Goal: Information Seeking & Learning: Learn about a topic

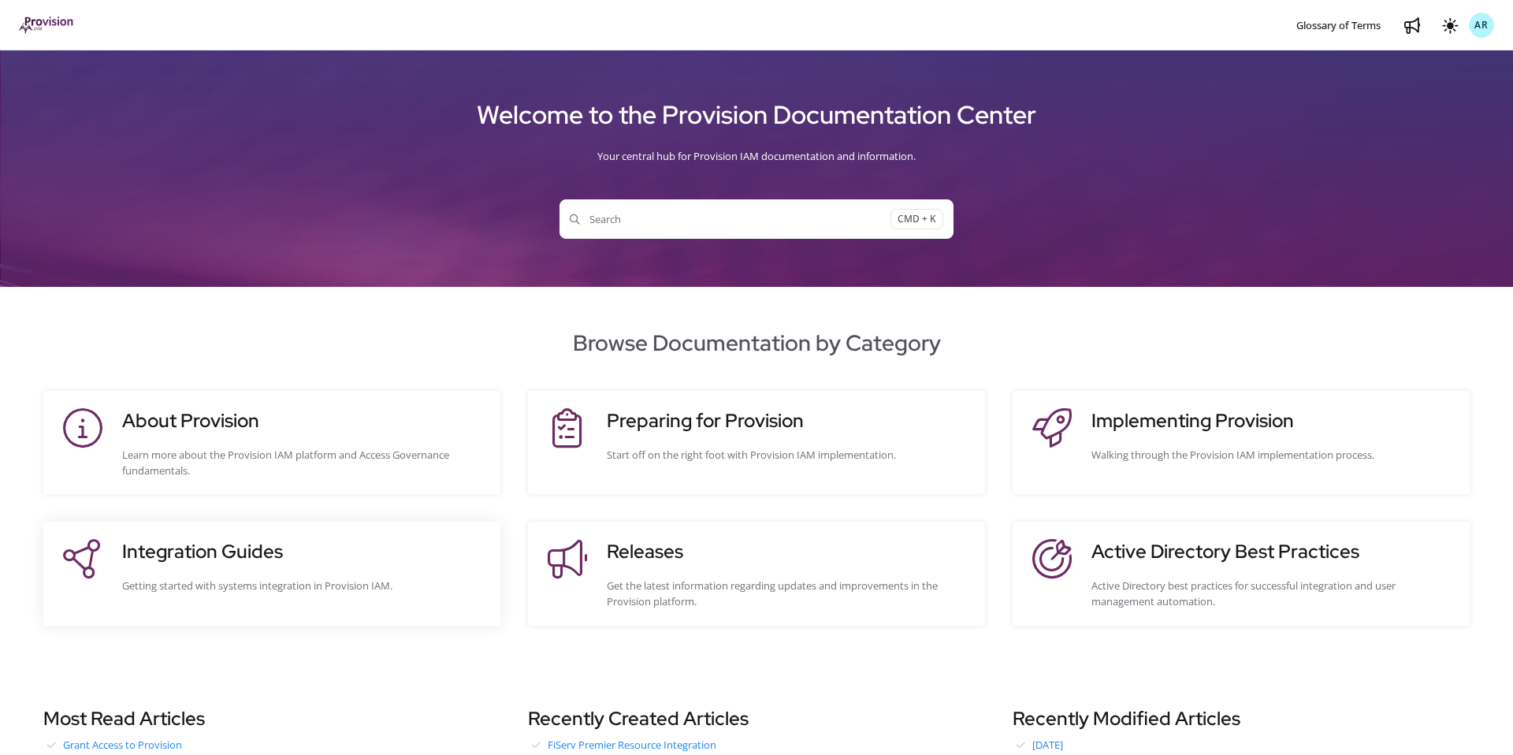
click at [251, 547] on h3 "Integration Guides" at bounding box center [303, 551] width 362 height 28
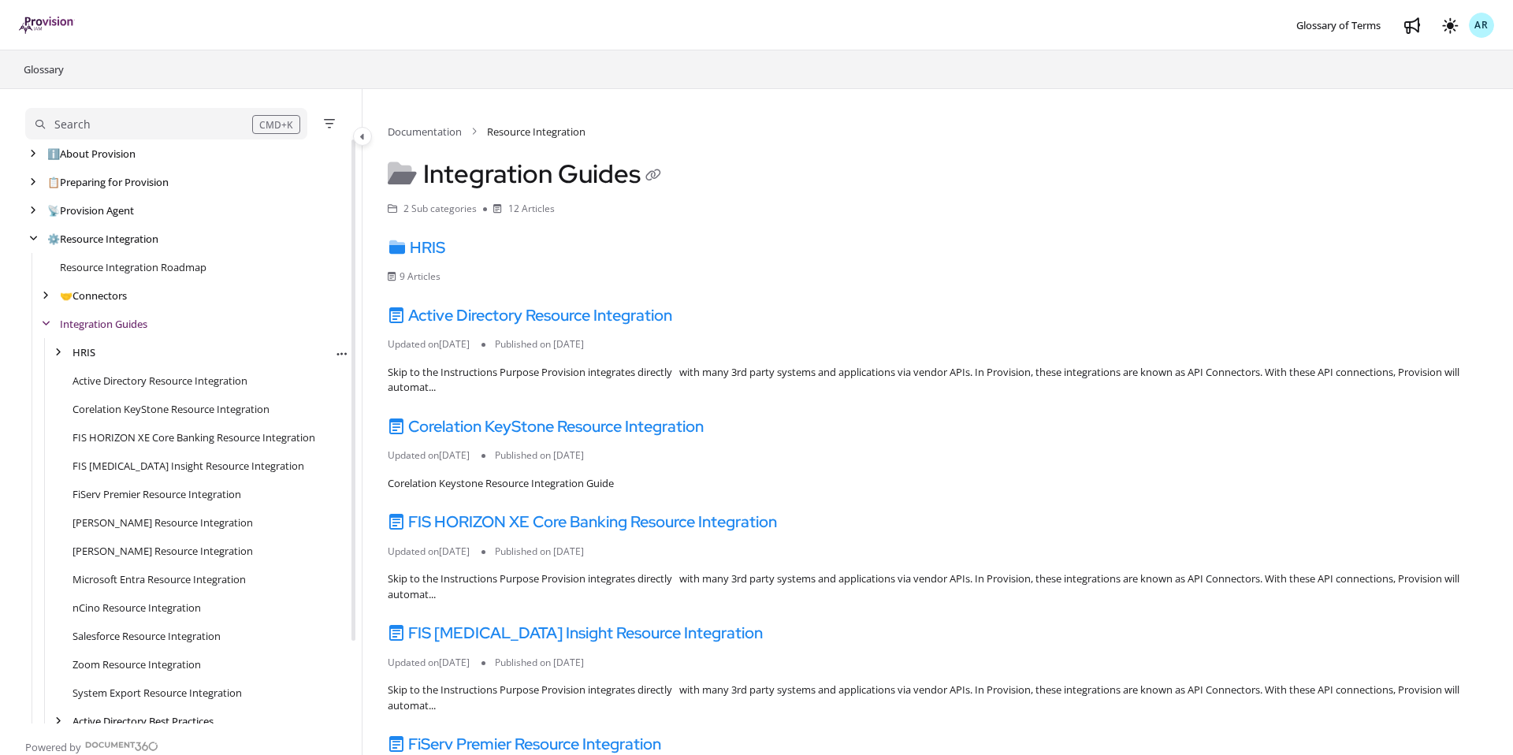
scroll to position [28, 0]
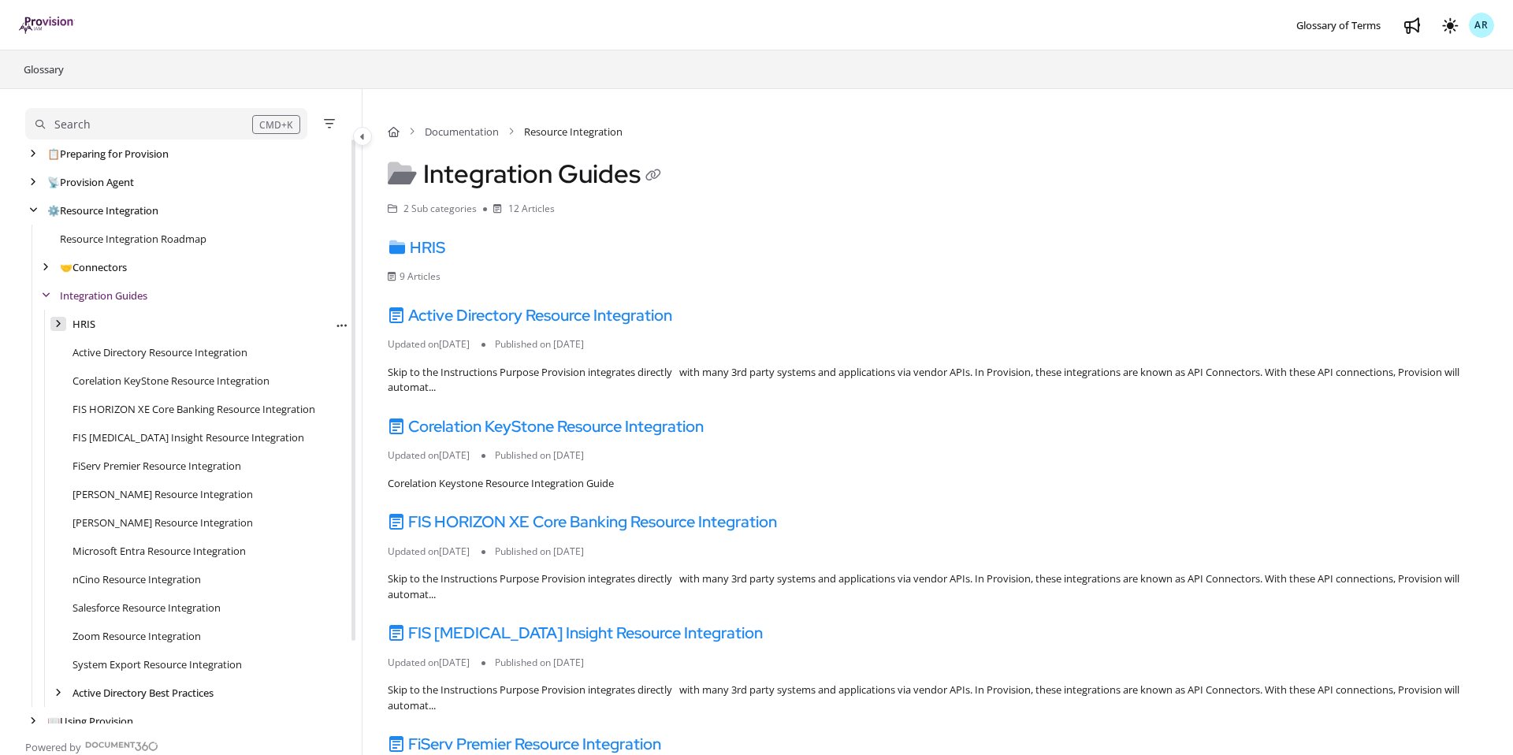
click at [65, 325] on div "arrow" at bounding box center [58, 324] width 16 height 15
click at [61, 326] on icon "arrow" at bounding box center [58, 323] width 9 height 9
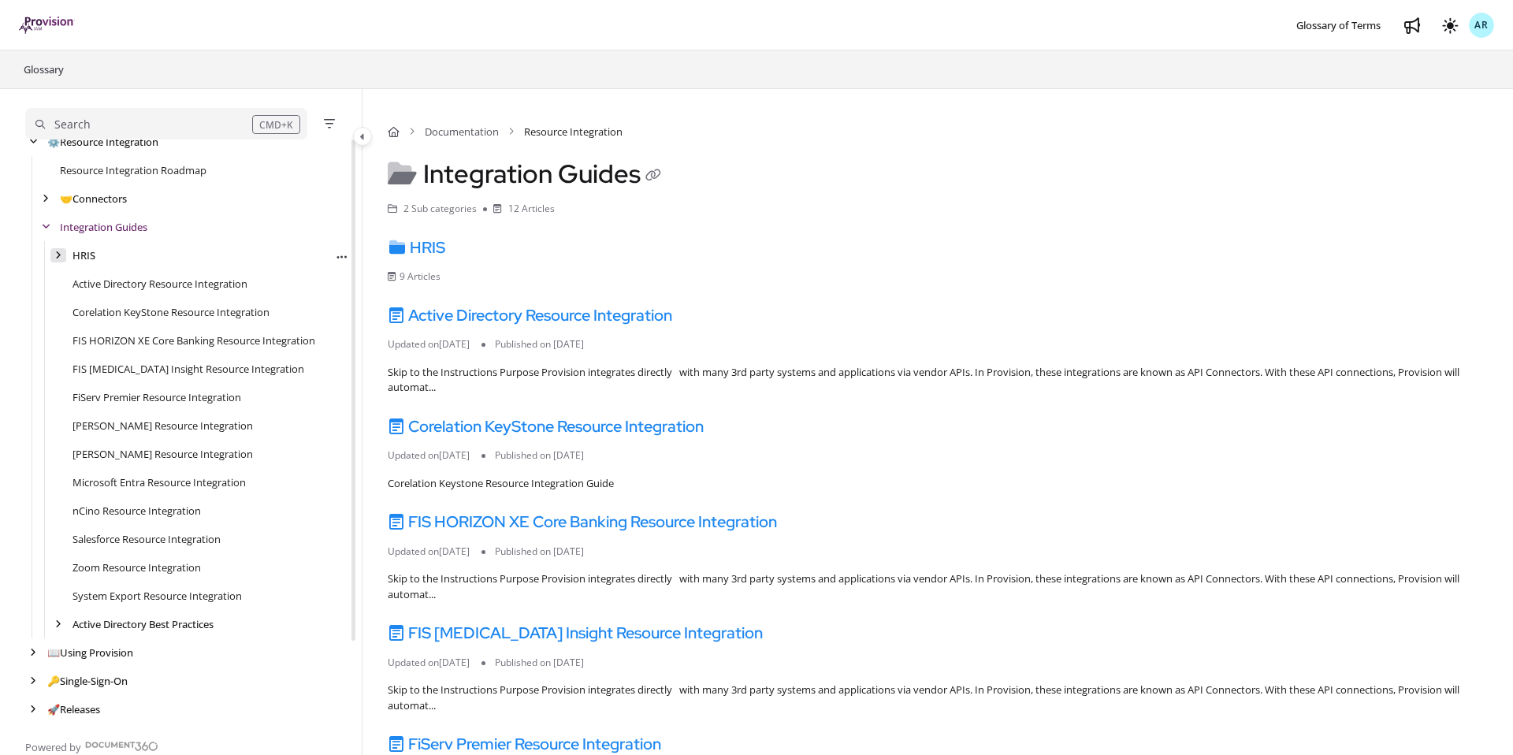
click at [58, 252] on icon "arrow" at bounding box center [58, 255] width 6 height 9
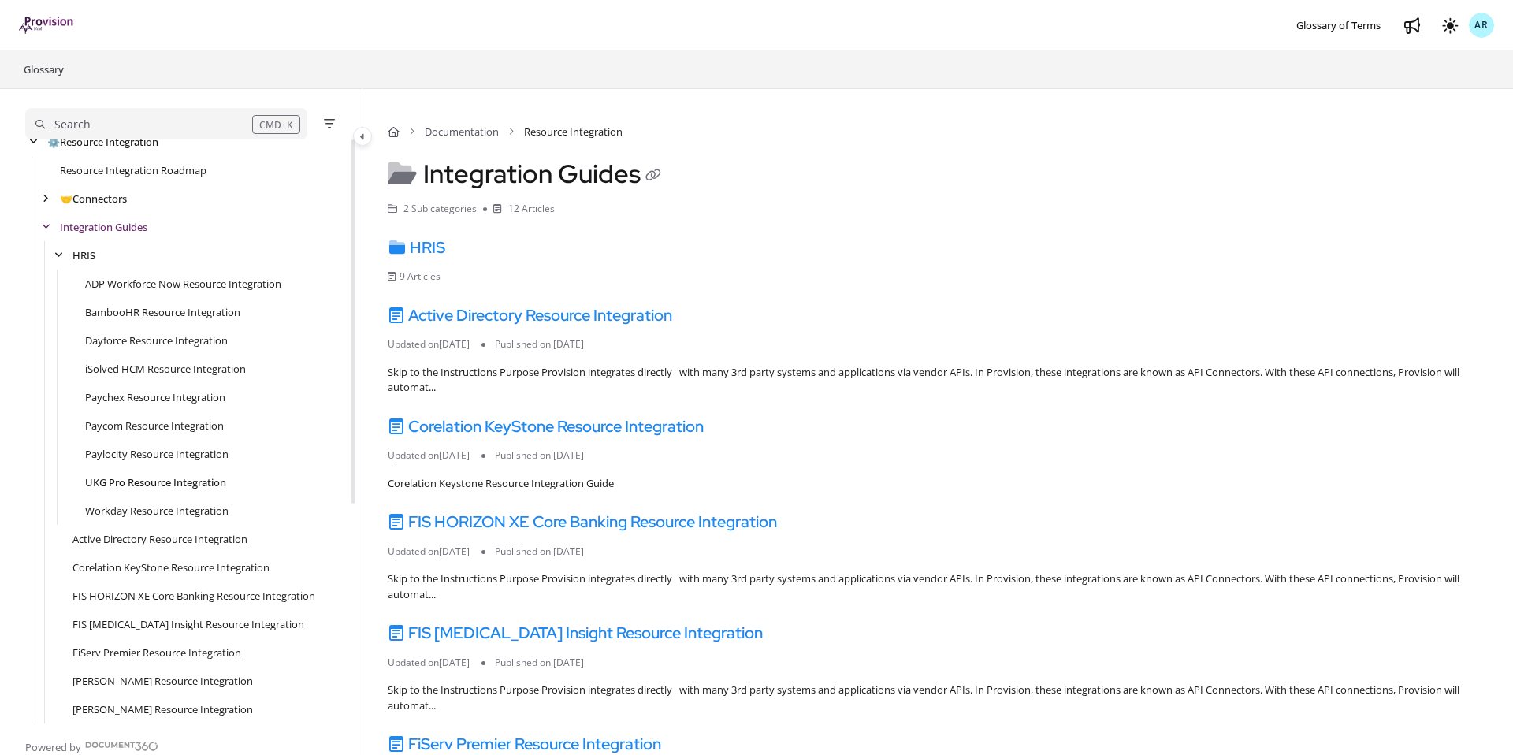
click at [124, 482] on link "UKG Pro Resource Integration" at bounding box center [155, 482] width 141 height 16
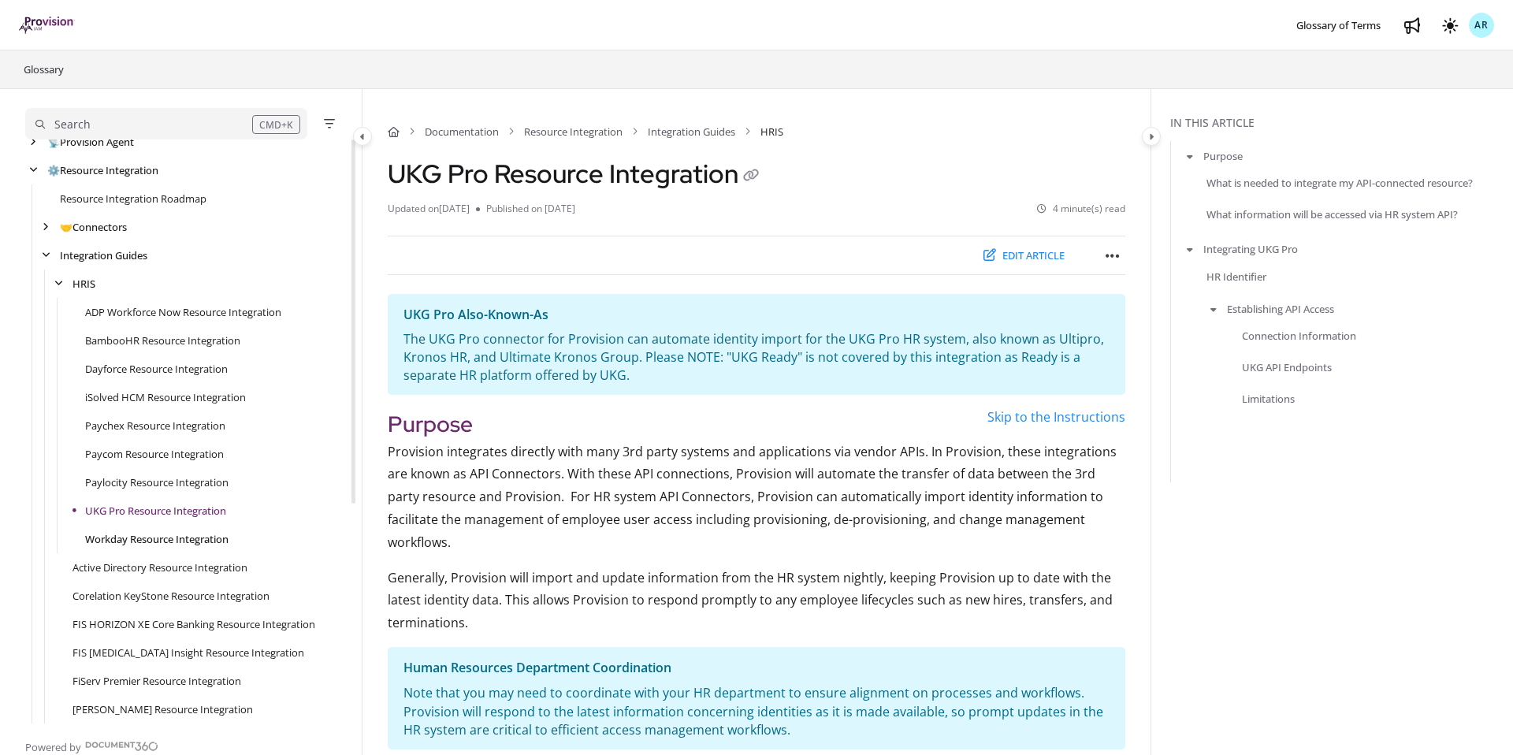
scroll to position [44, 0]
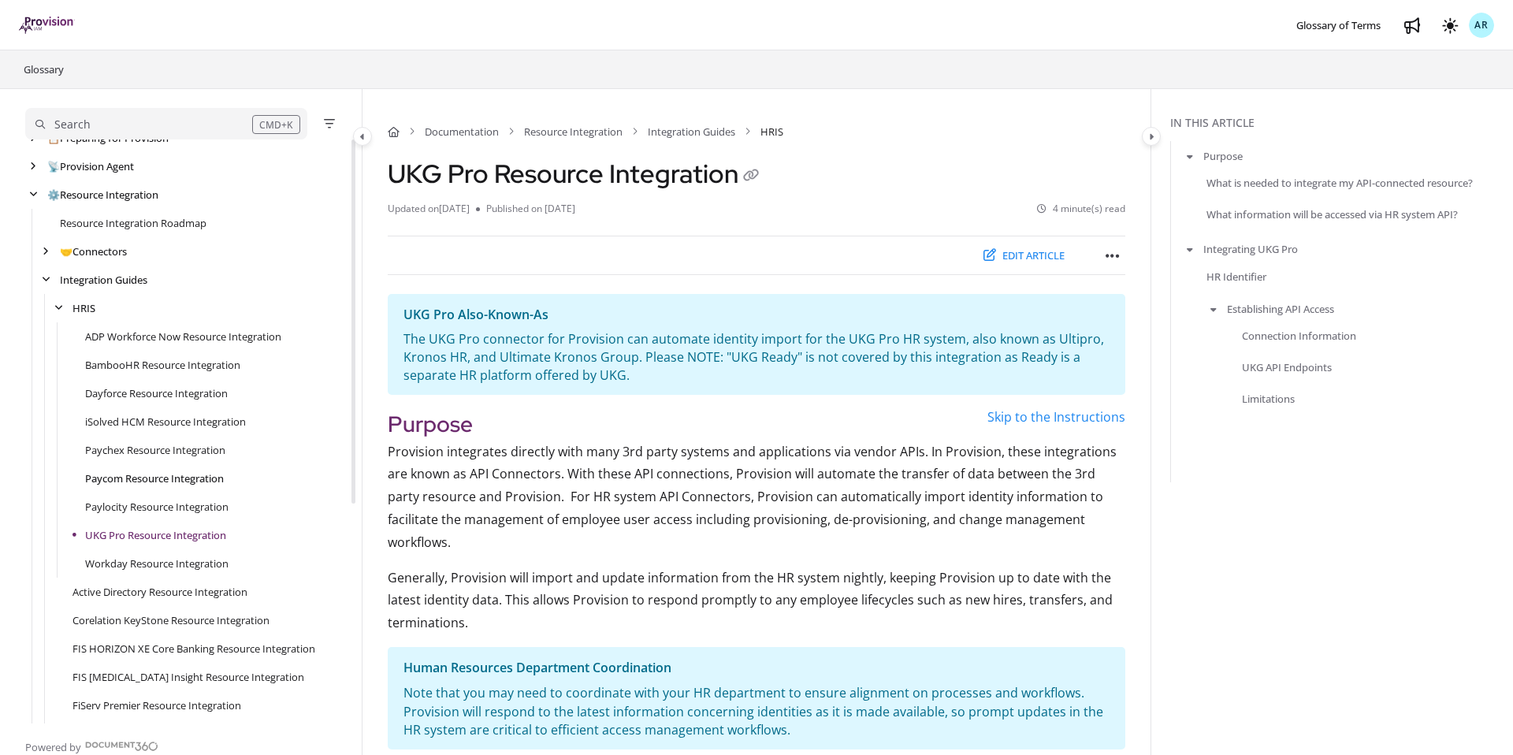
click at [115, 477] on link "Paycom Resource Integration" at bounding box center [154, 478] width 139 height 16
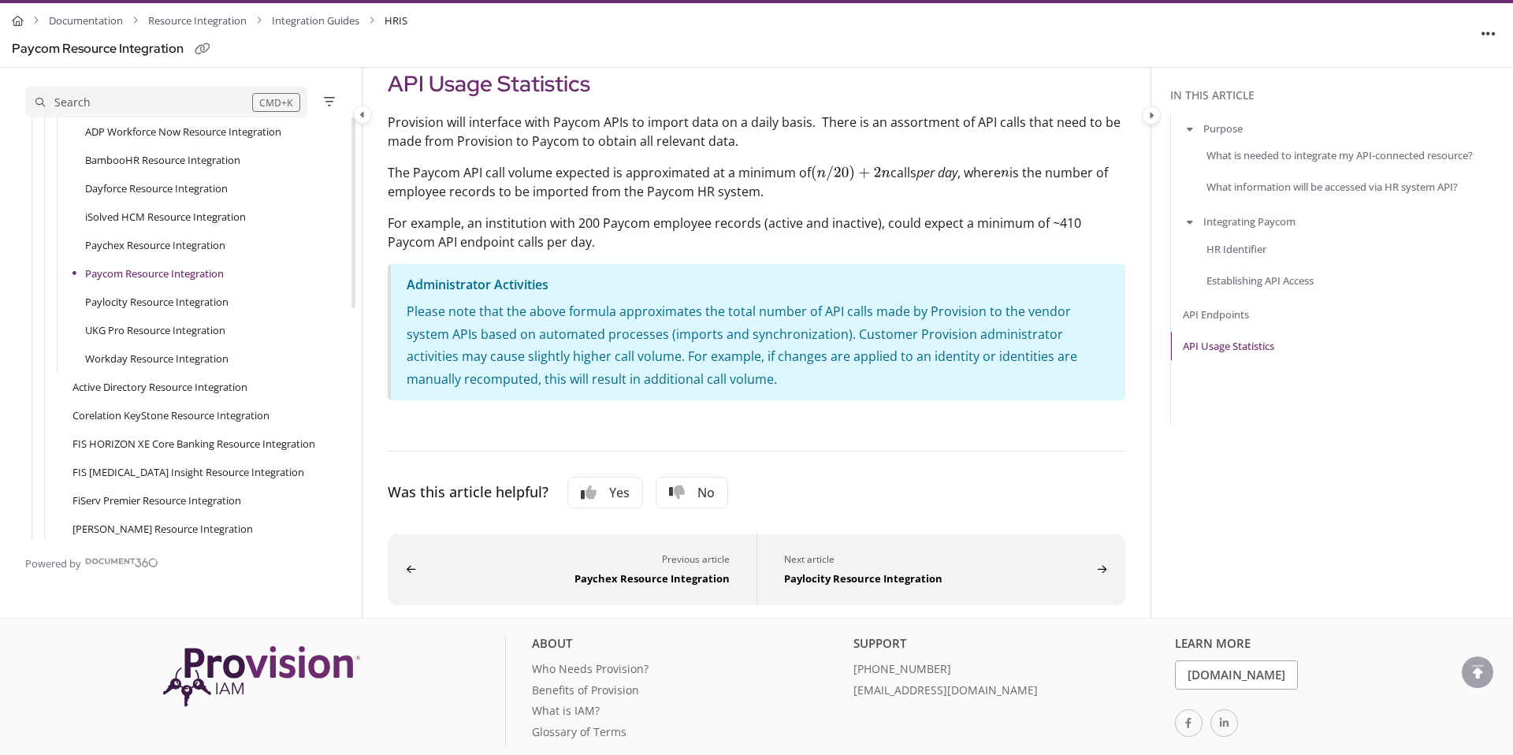
scroll to position [514, 0]
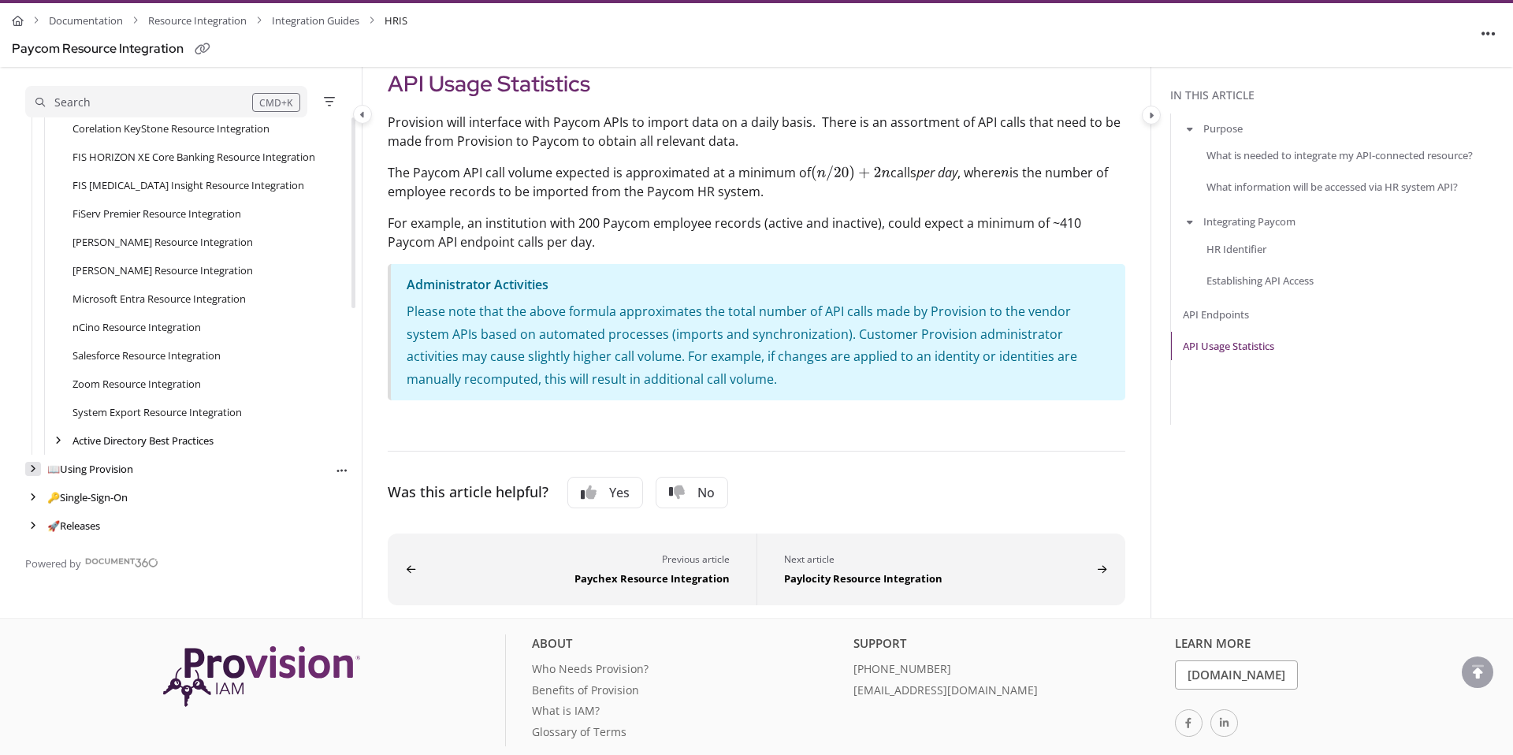
click at [34, 472] on icon "arrow" at bounding box center [33, 468] width 6 height 9
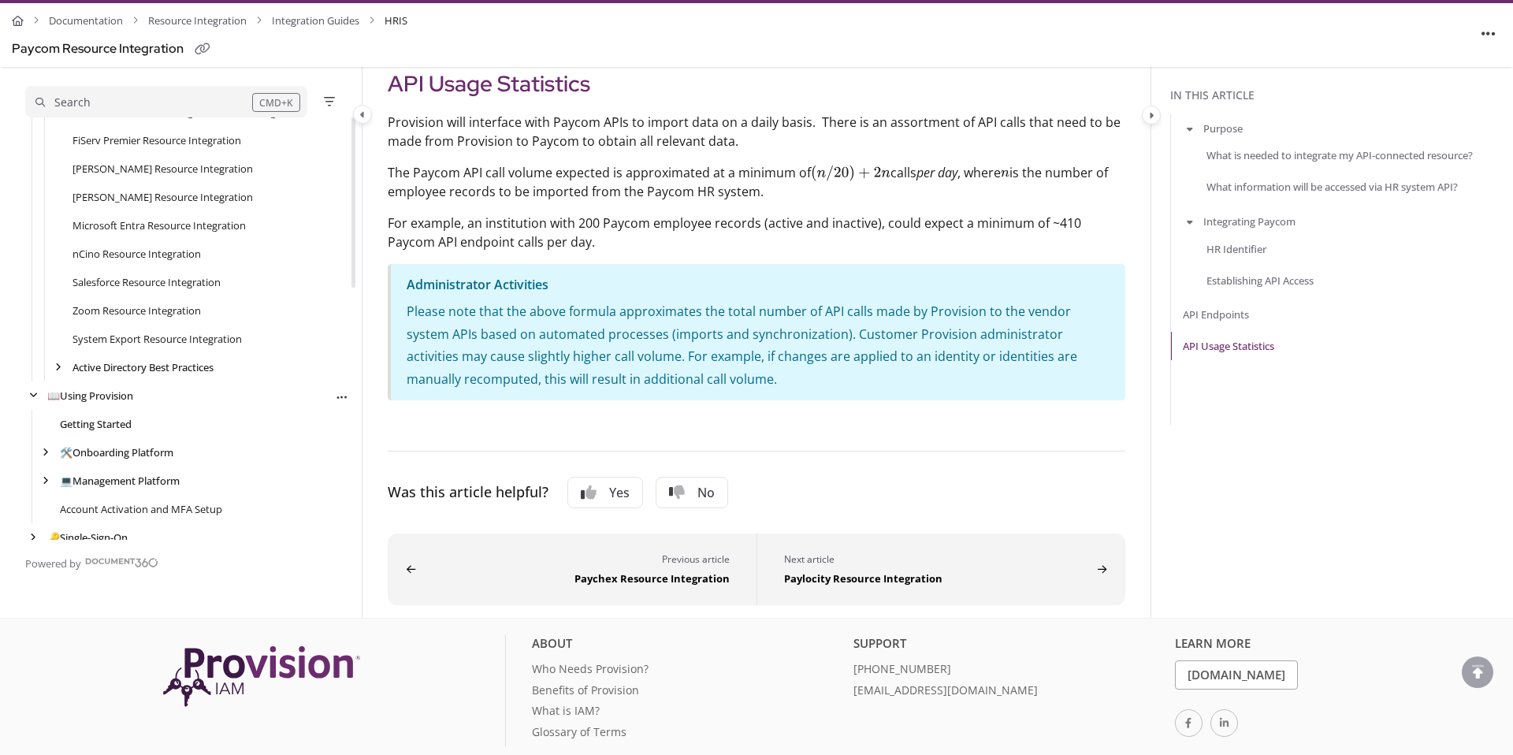
scroll to position [627, 0]
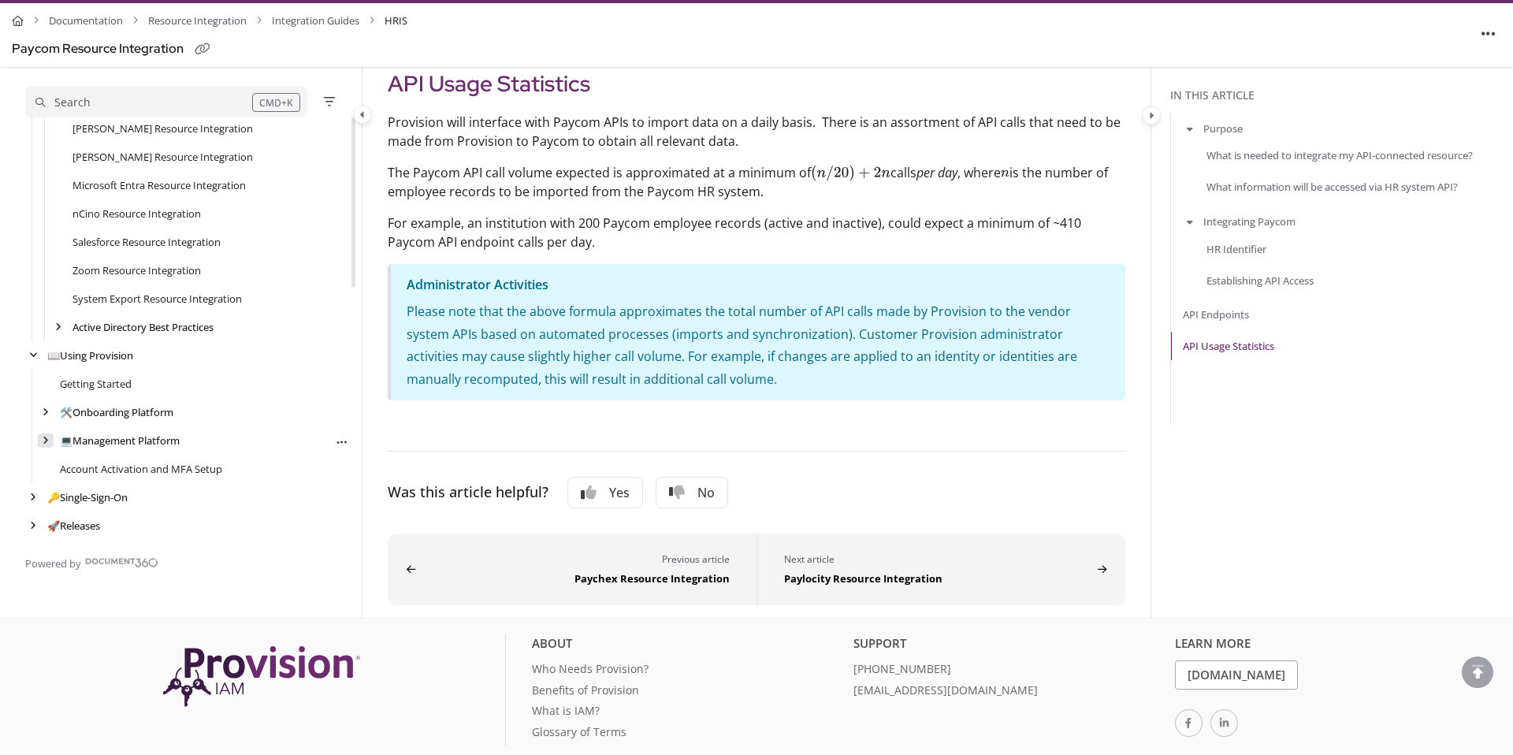
click at [45, 436] on icon "arrow" at bounding box center [46, 440] width 6 height 9
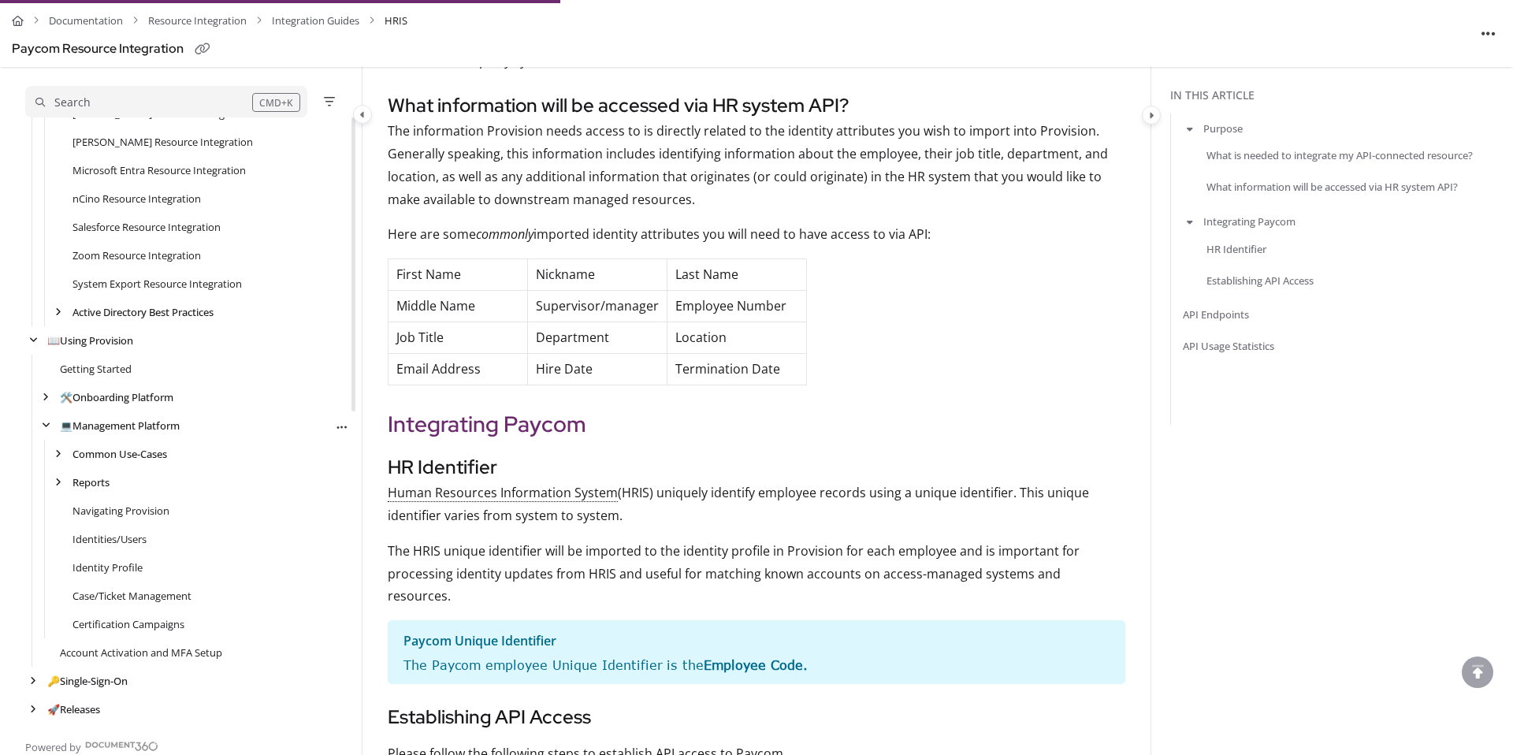
scroll to position [707, 0]
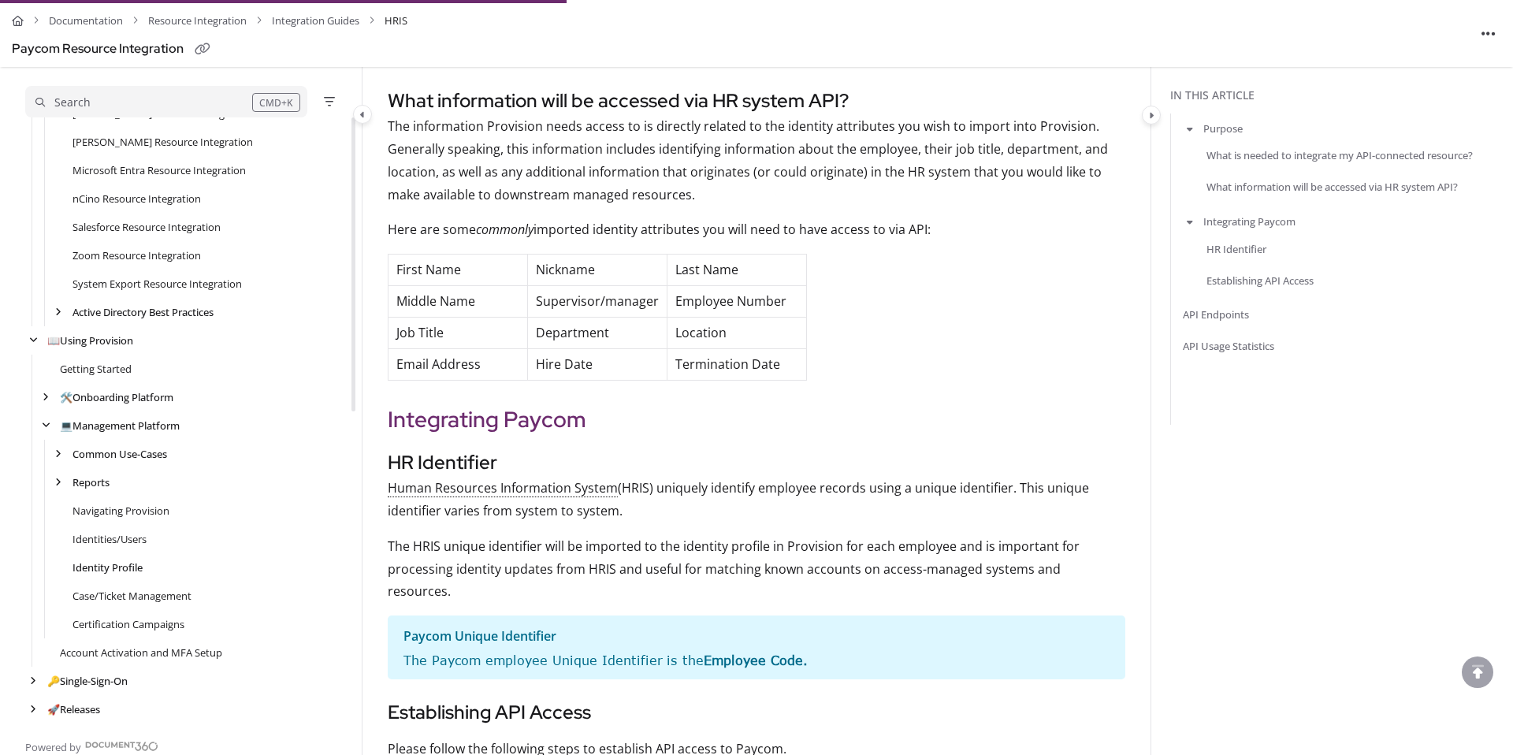
click at [116, 566] on link "Identity Profile" at bounding box center [107, 567] width 70 height 16
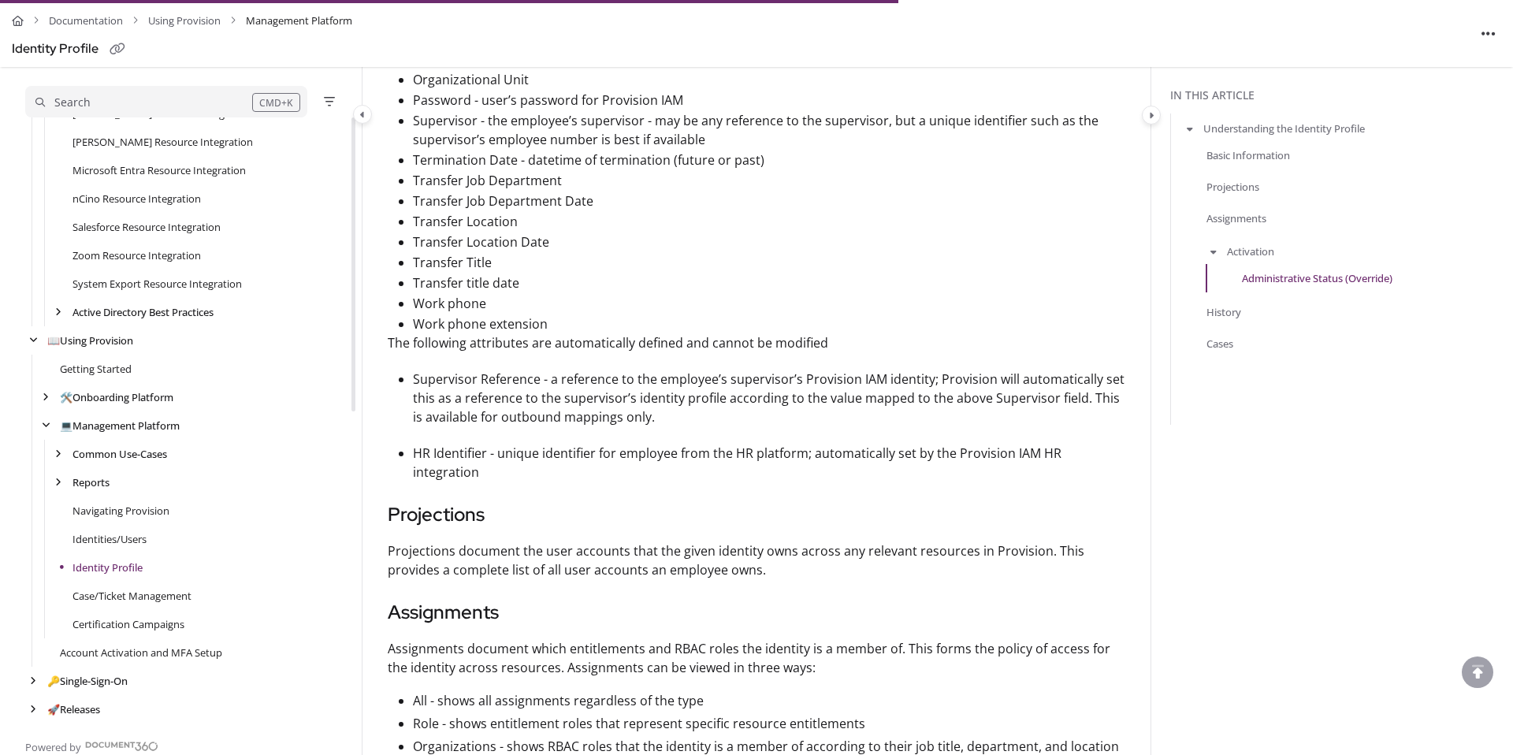
scroll to position [1491, 0]
click at [103, 539] on link "Identities/Users" at bounding box center [109, 539] width 75 height 16
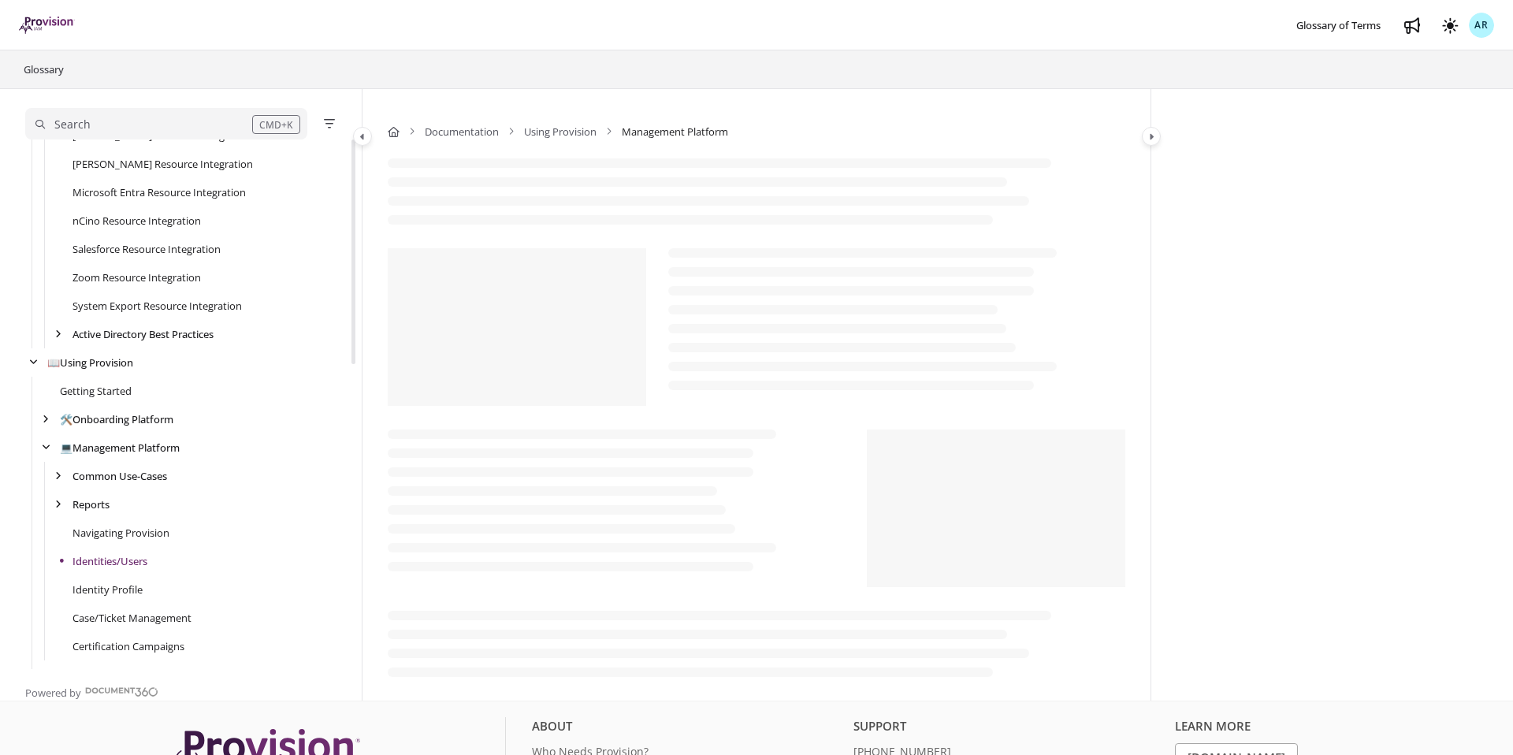
scroll to position [664, 0]
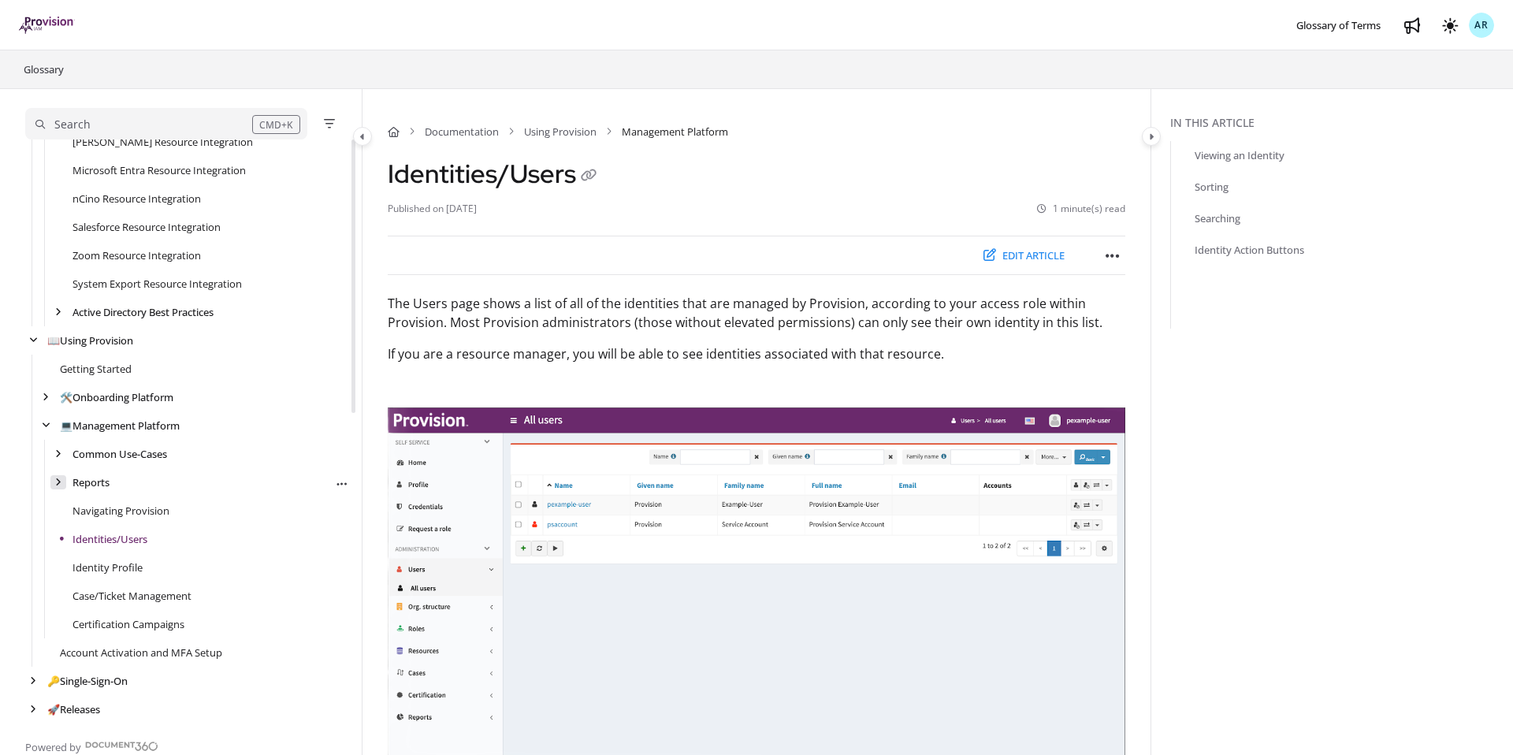
click at [59, 478] on icon "arrow" at bounding box center [58, 481] width 6 height 9
click at [139, 518] on link "User System Access Report" at bounding box center [148, 511] width 127 height 16
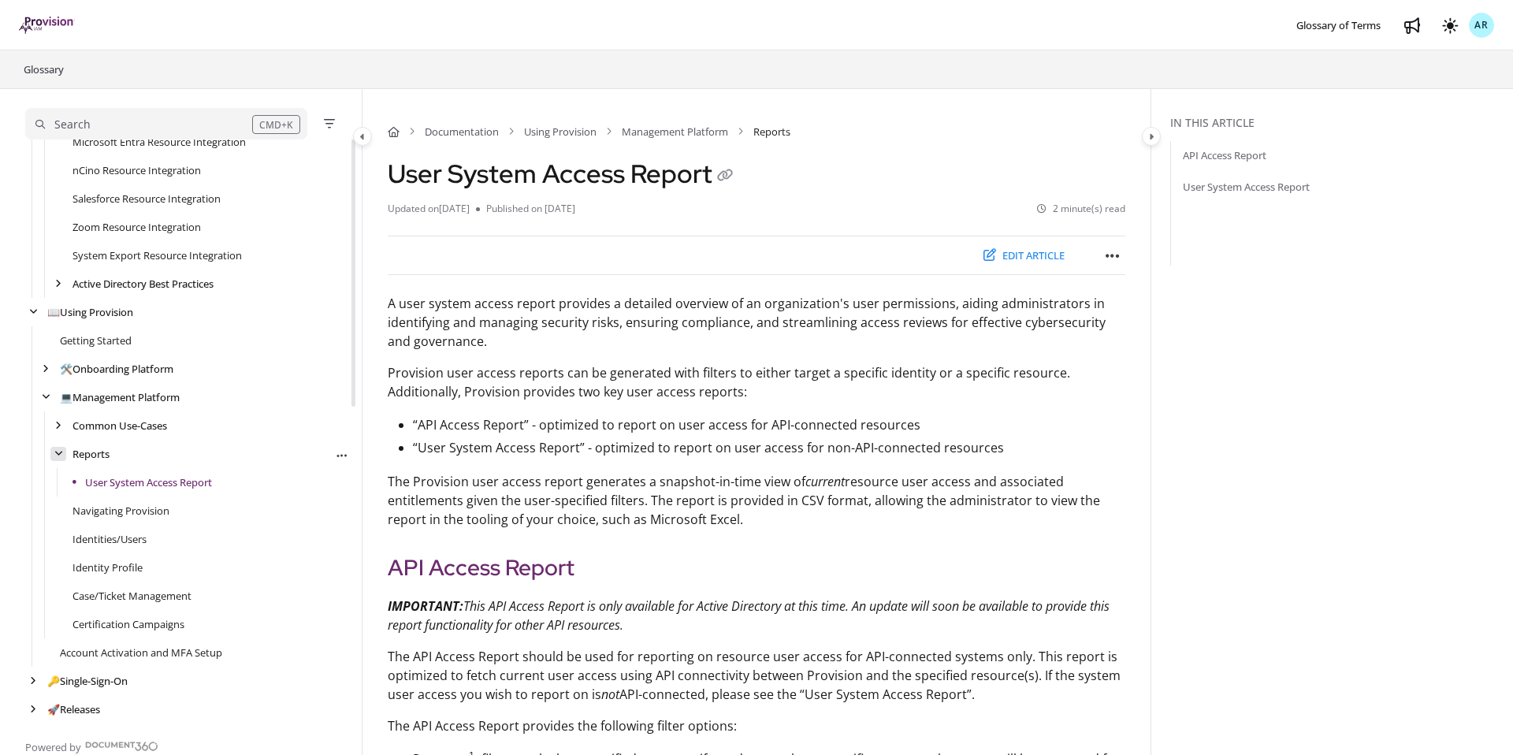
click at [61, 455] on icon "arrow" at bounding box center [58, 453] width 9 height 9
click at [43, 421] on icon "arrow" at bounding box center [46, 425] width 9 height 9
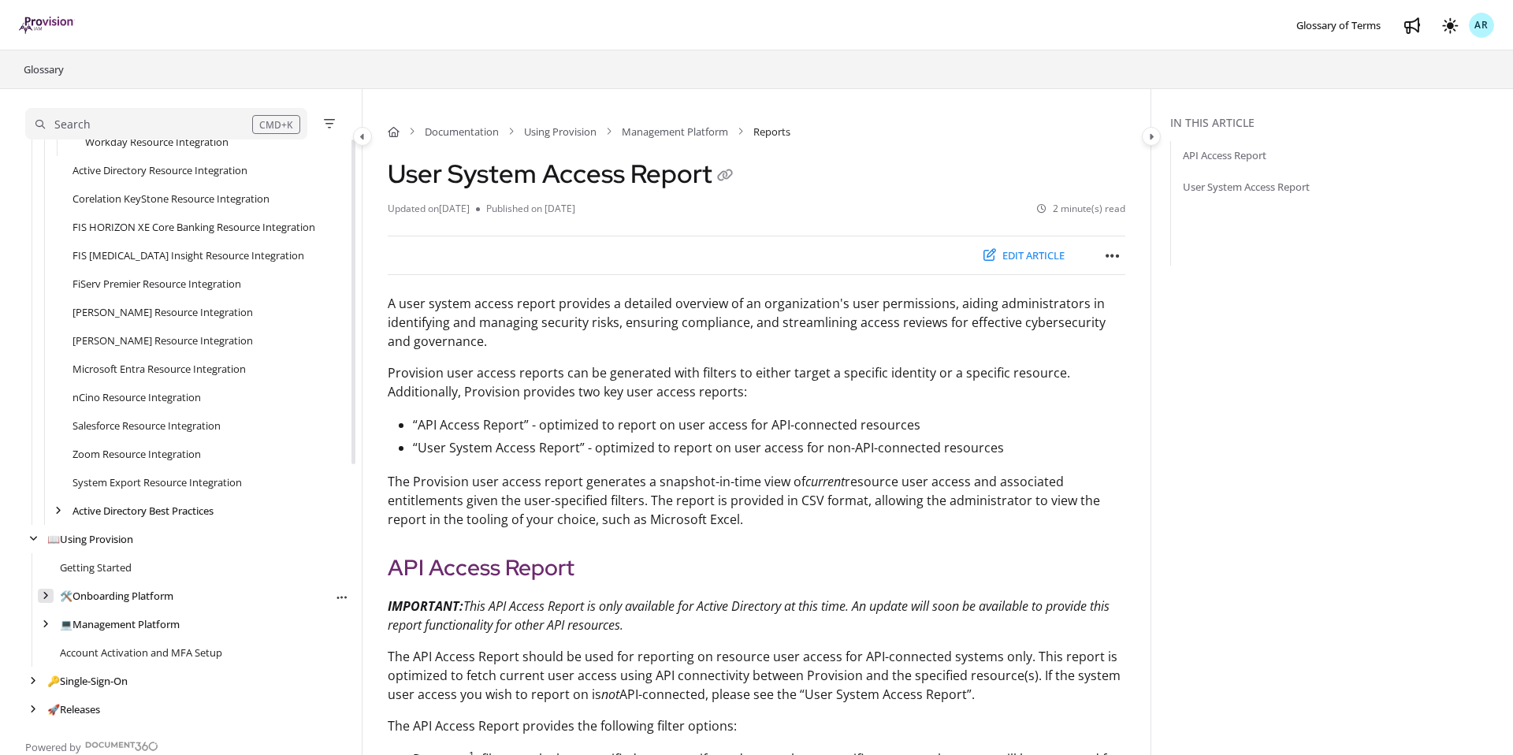
click at [43, 591] on icon "arrow" at bounding box center [46, 595] width 6 height 9
click at [45, 598] on icon "arrow" at bounding box center [46, 595] width 9 height 9
click at [34, 545] on div "arrow" at bounding box center [33, 539] width 16 height 15
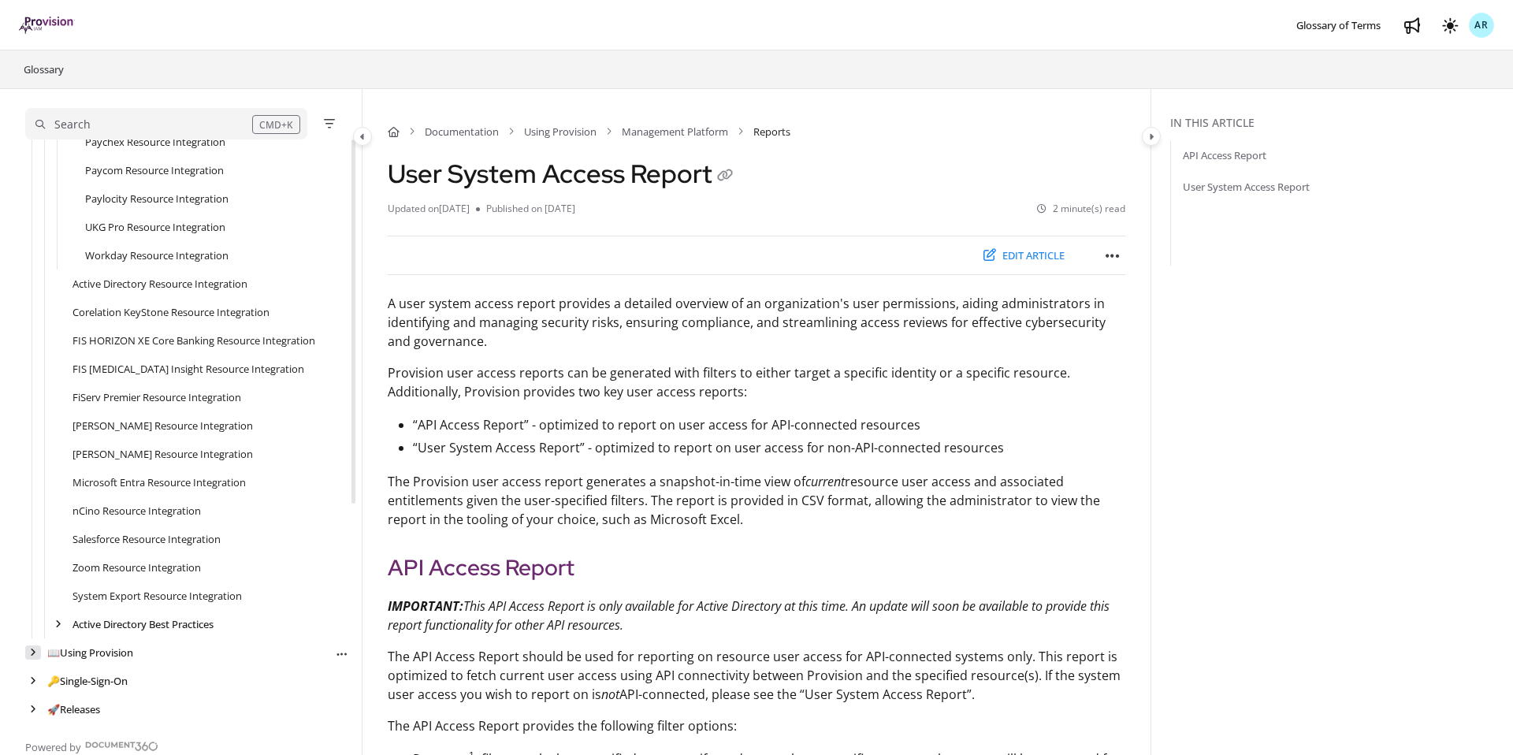
click at [33, 648] on icon "arrow" at bounding box center [33, 652] width 6 height 9
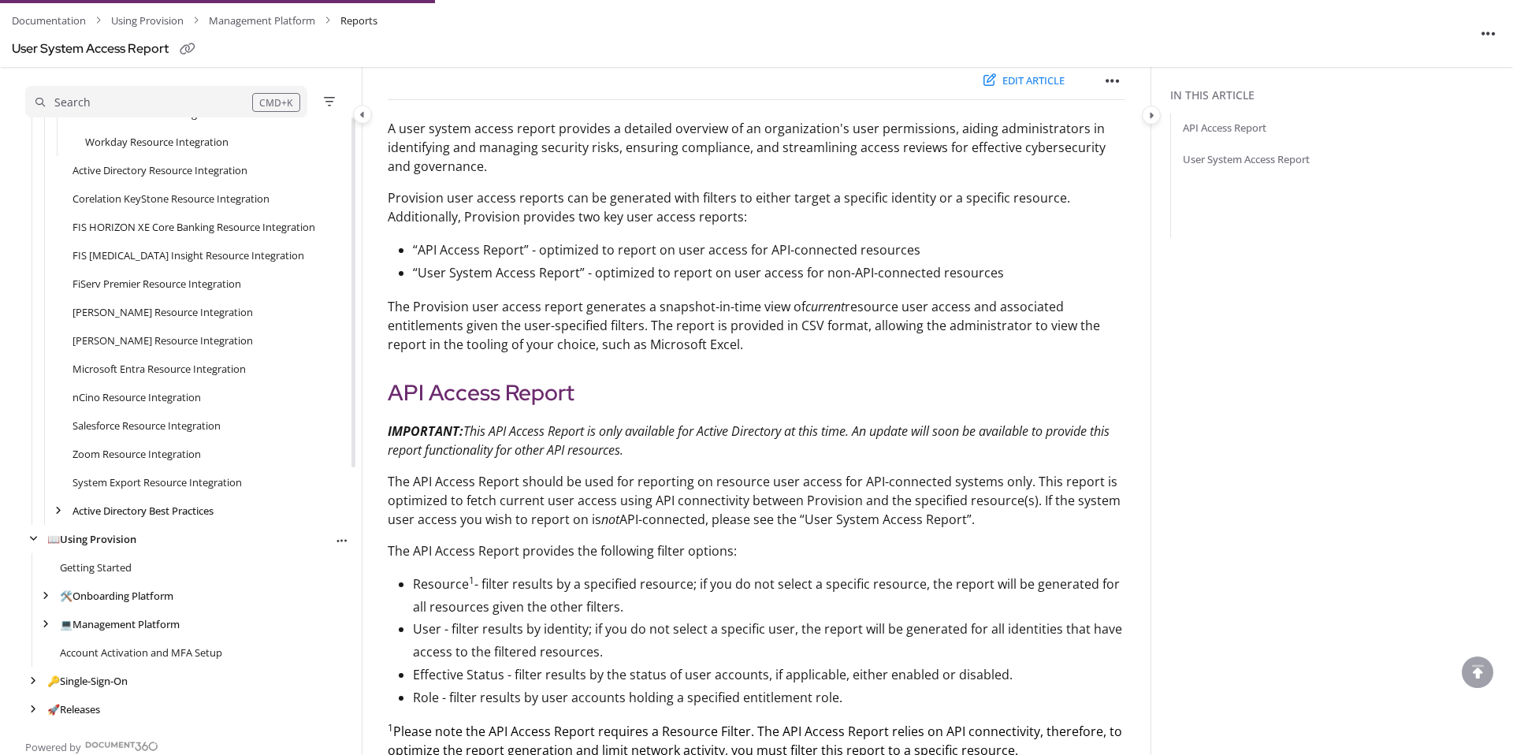
scroll to position [305, 0]
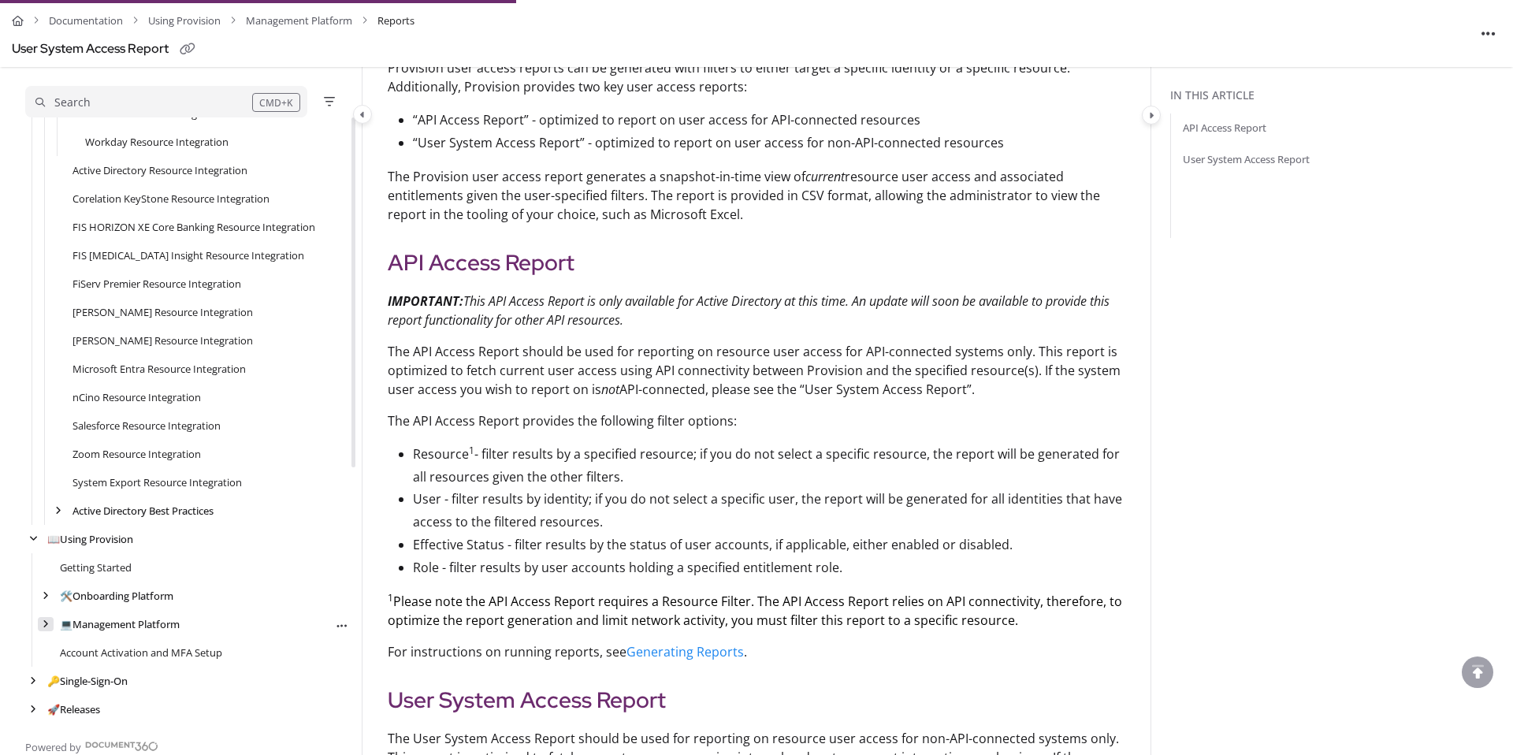
click at [46, 624] on icon "arrow" at bounding box center [46, 623] width 6 height 9
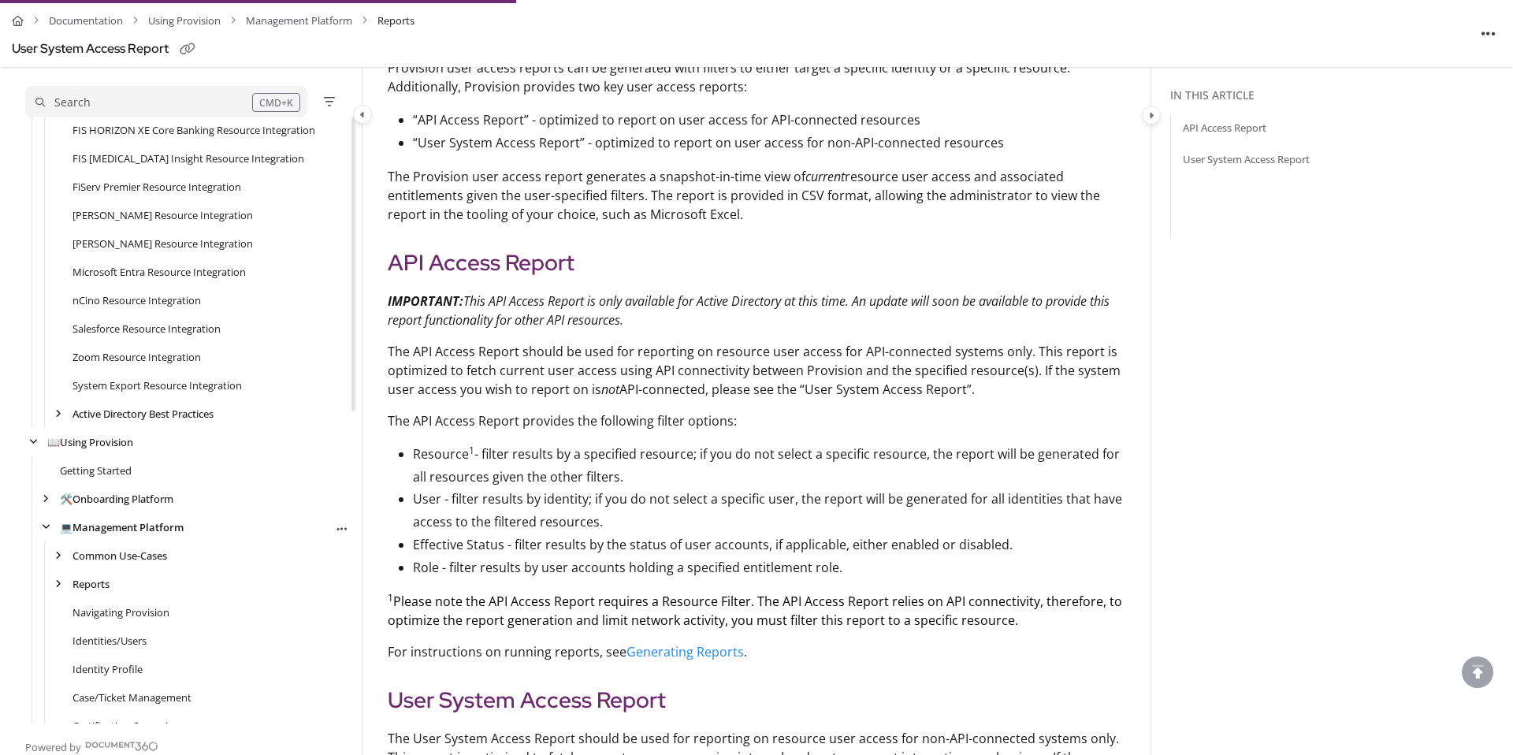
scroll to position [630, 0]
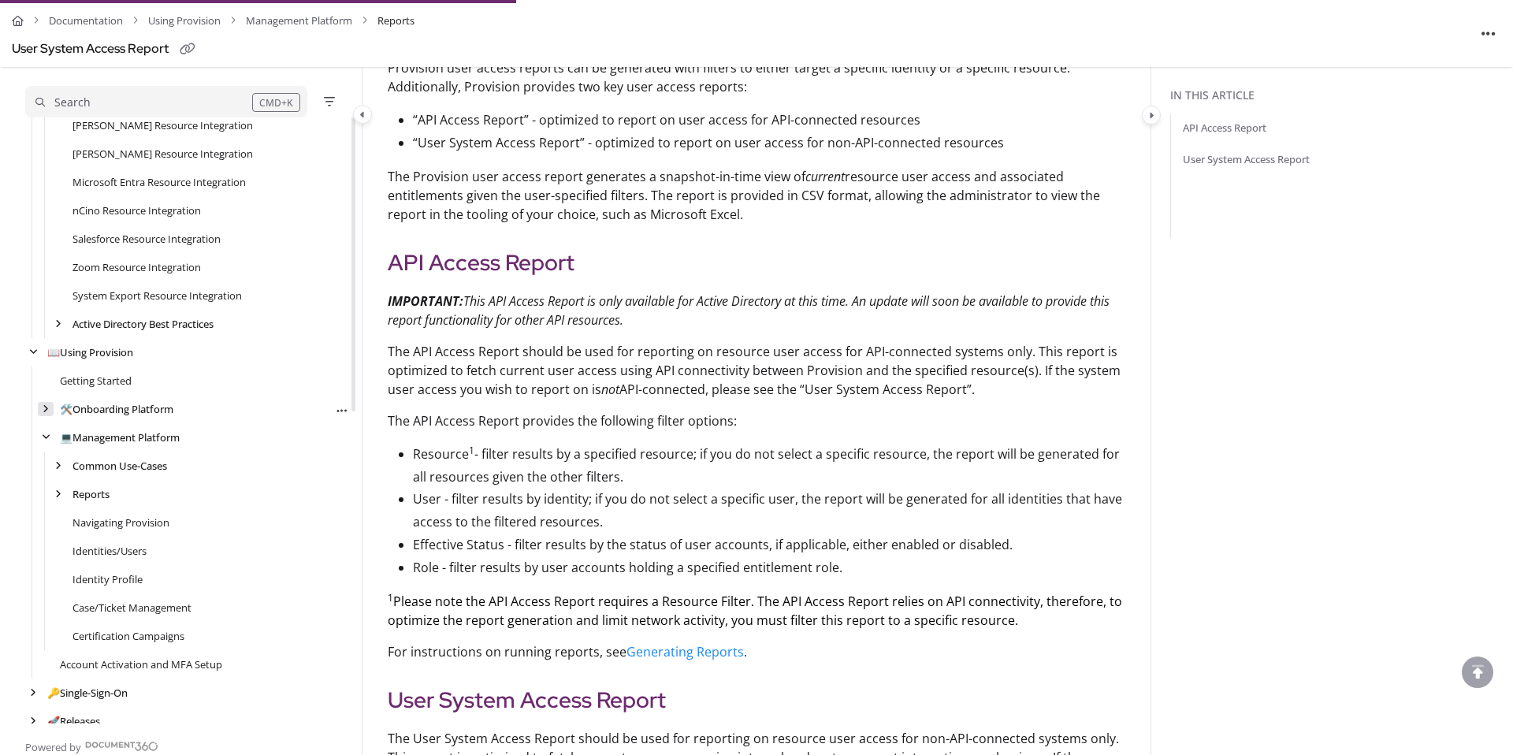
click at [46, 407] on icon "arrow" at bounding box center [46, 408] width 6 height 9
click at [59, 433] on icon "arrow" at bounding box center [58, 437] width 6 height 9
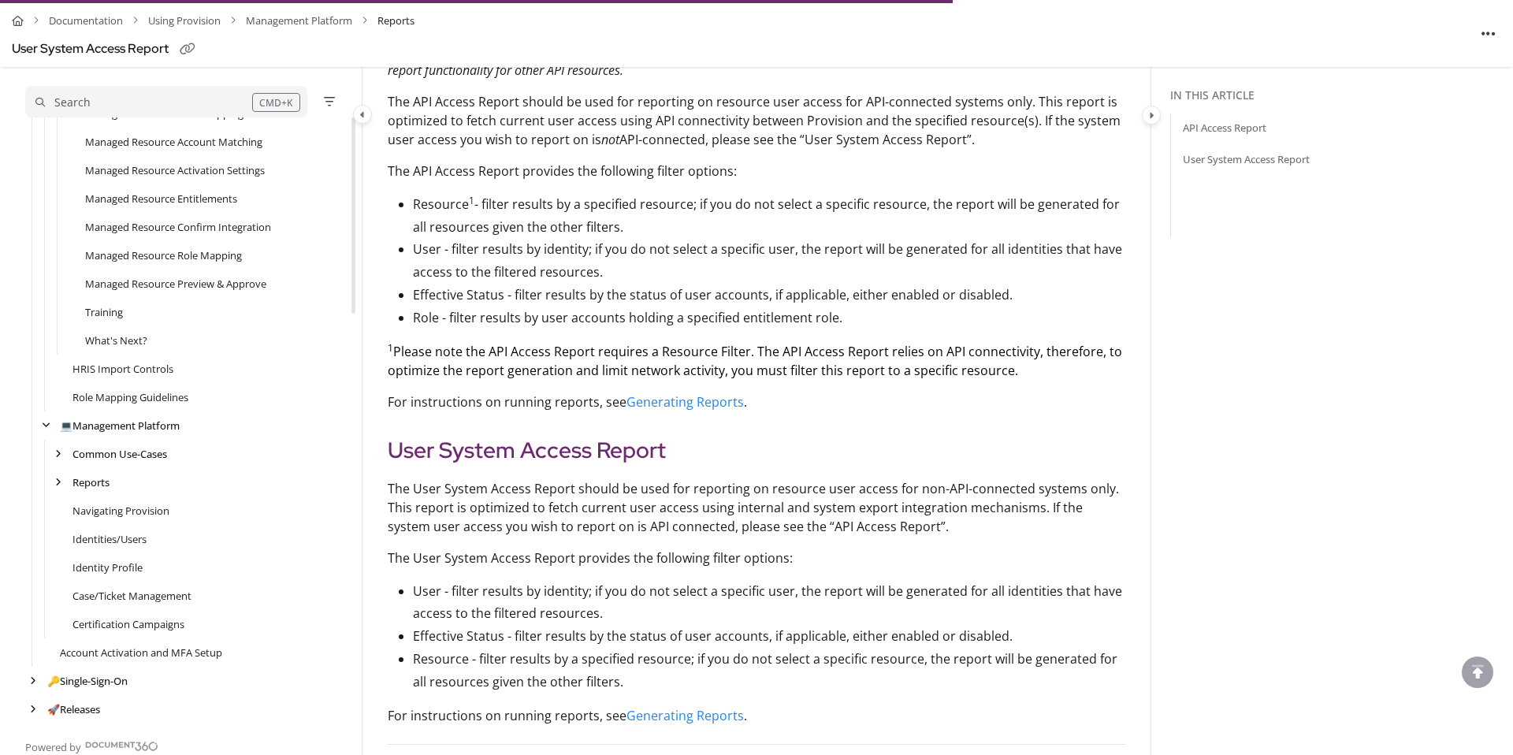
scroll to position [577, 0]
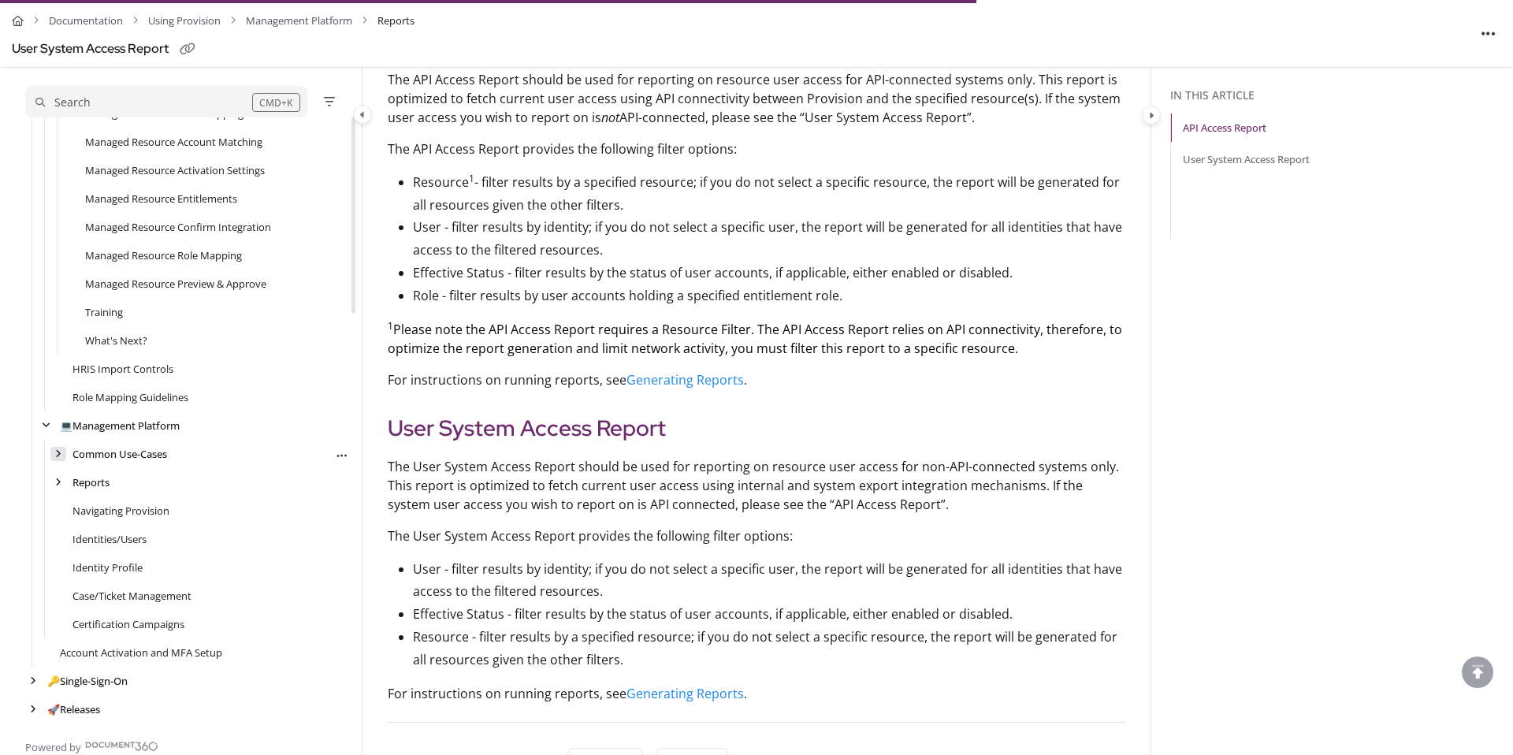
click at [58, 455] on icon "arrow" at bounding box center [58, 453] width 6 height 9
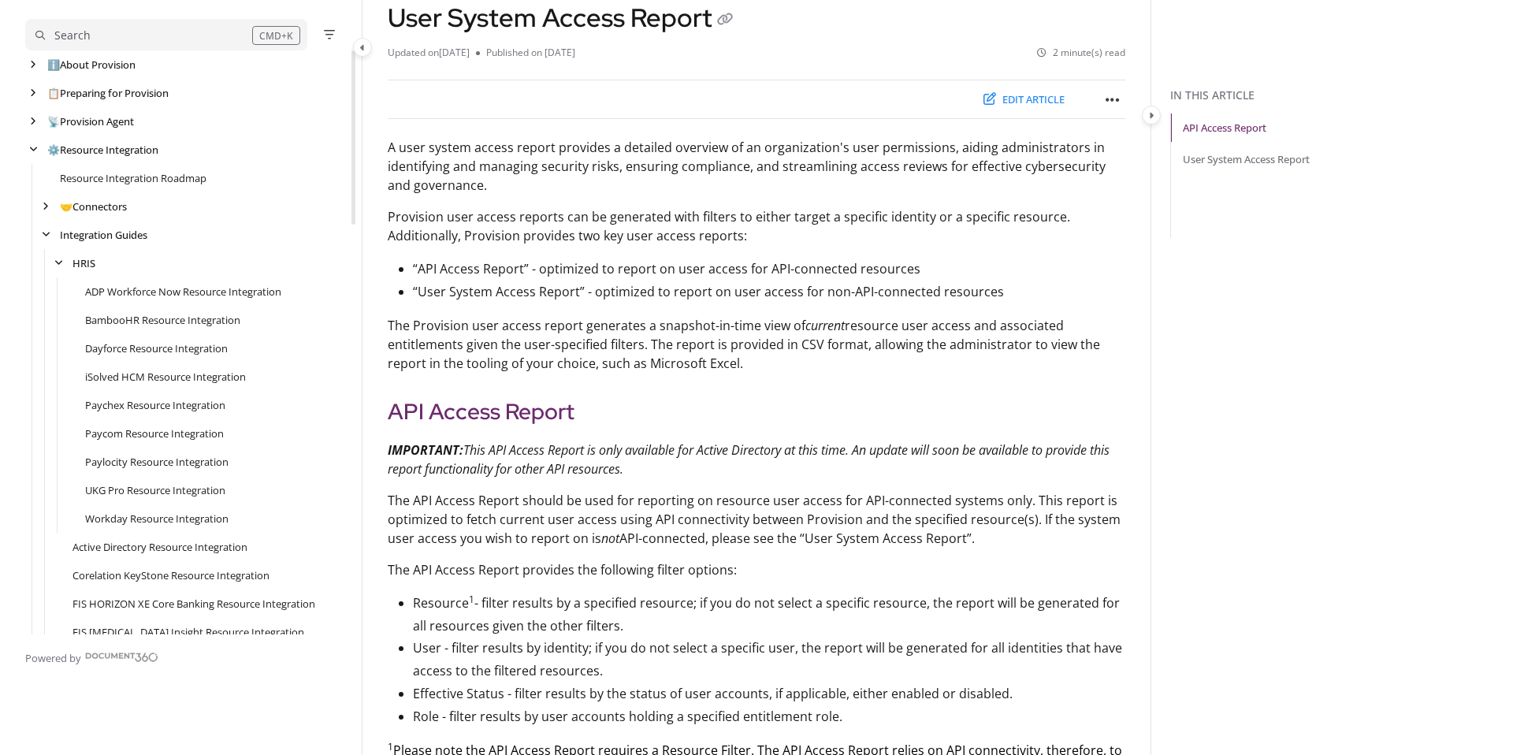
scroll to position [0, 0]
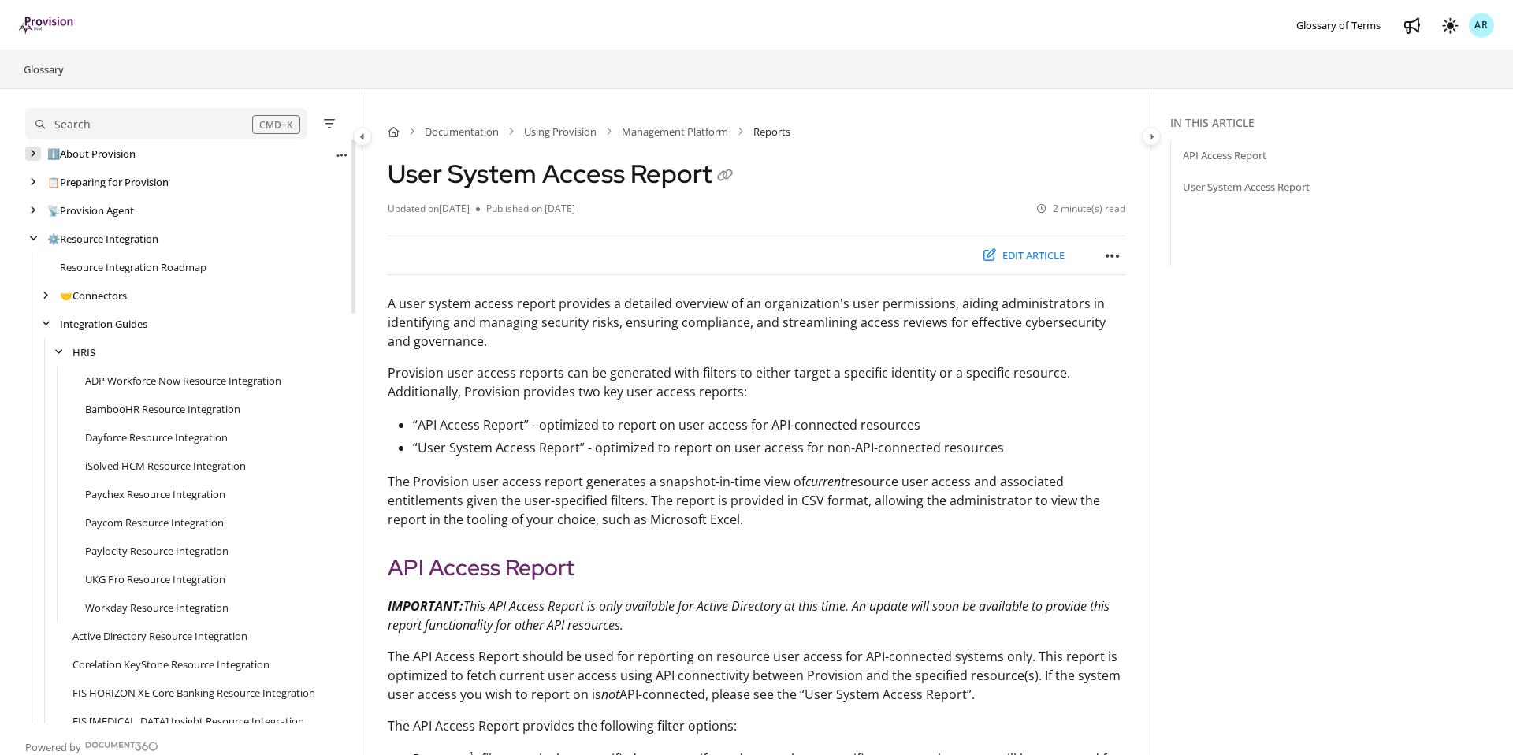
click at [36, 156] on div "arrow" at bounding box center [33, 154] width 16 height 15
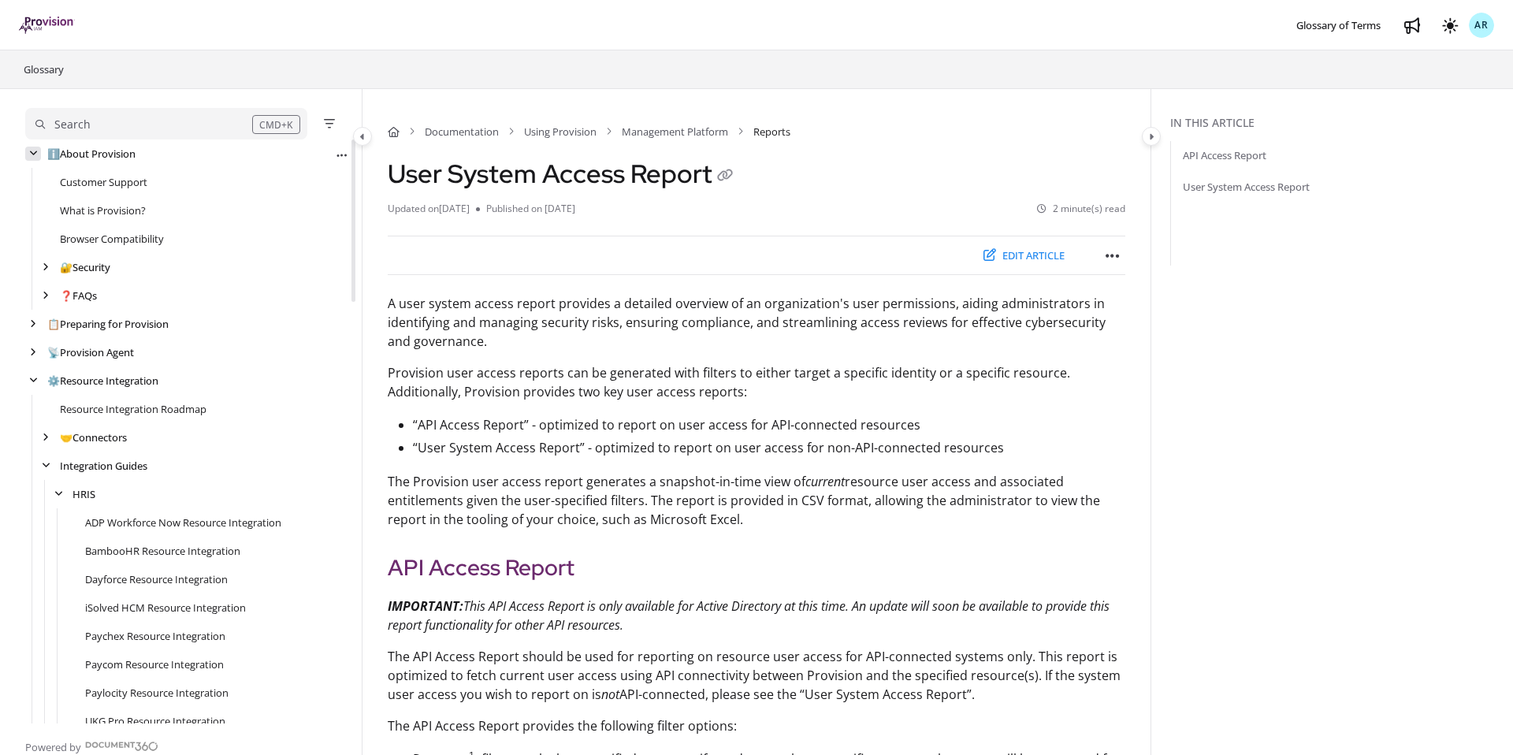
click at [36, 157] on icon "arrow" at bounding box center [33, 153] width 9 height 9
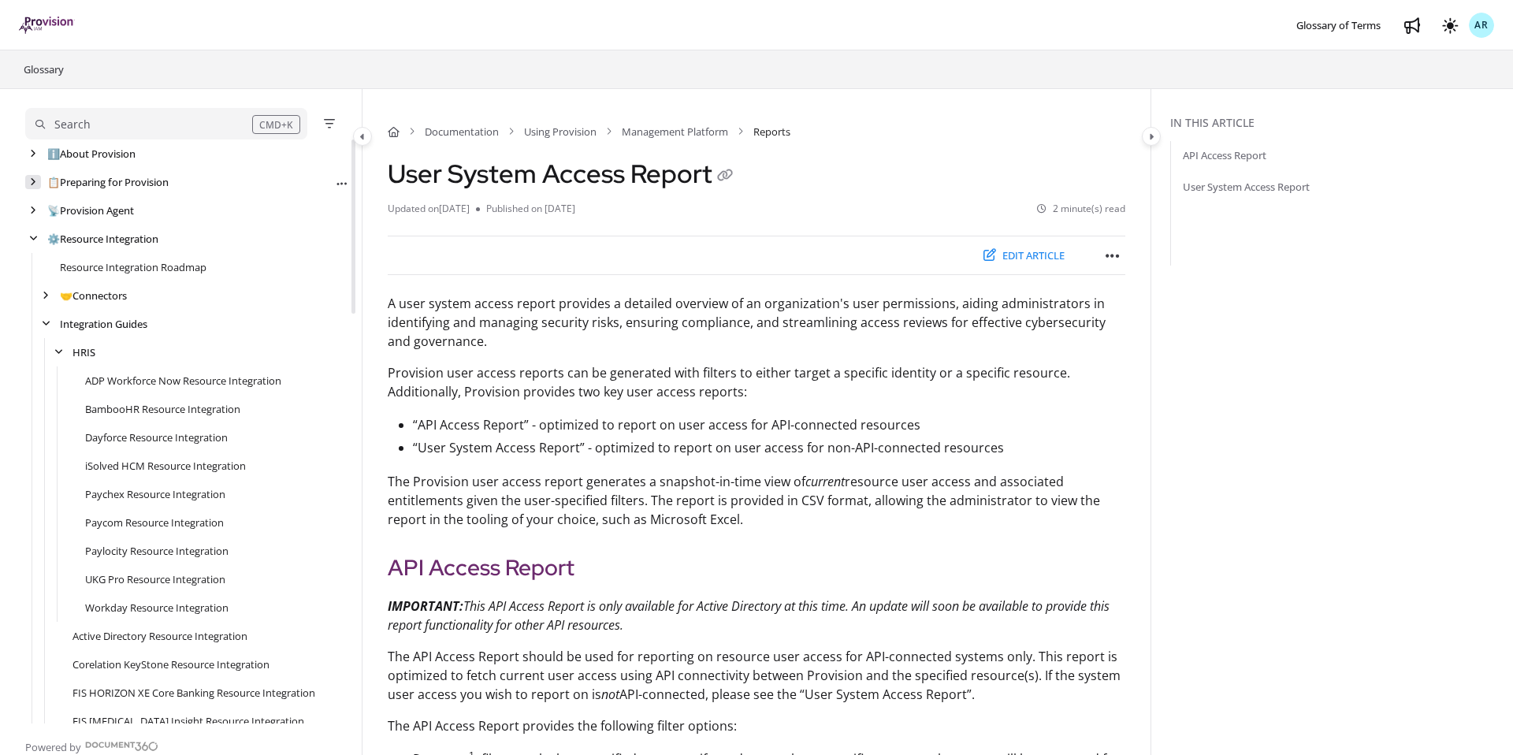
click at [32, 181] on icon "arrow" at bounding box center [33, 181] width 6 height 9
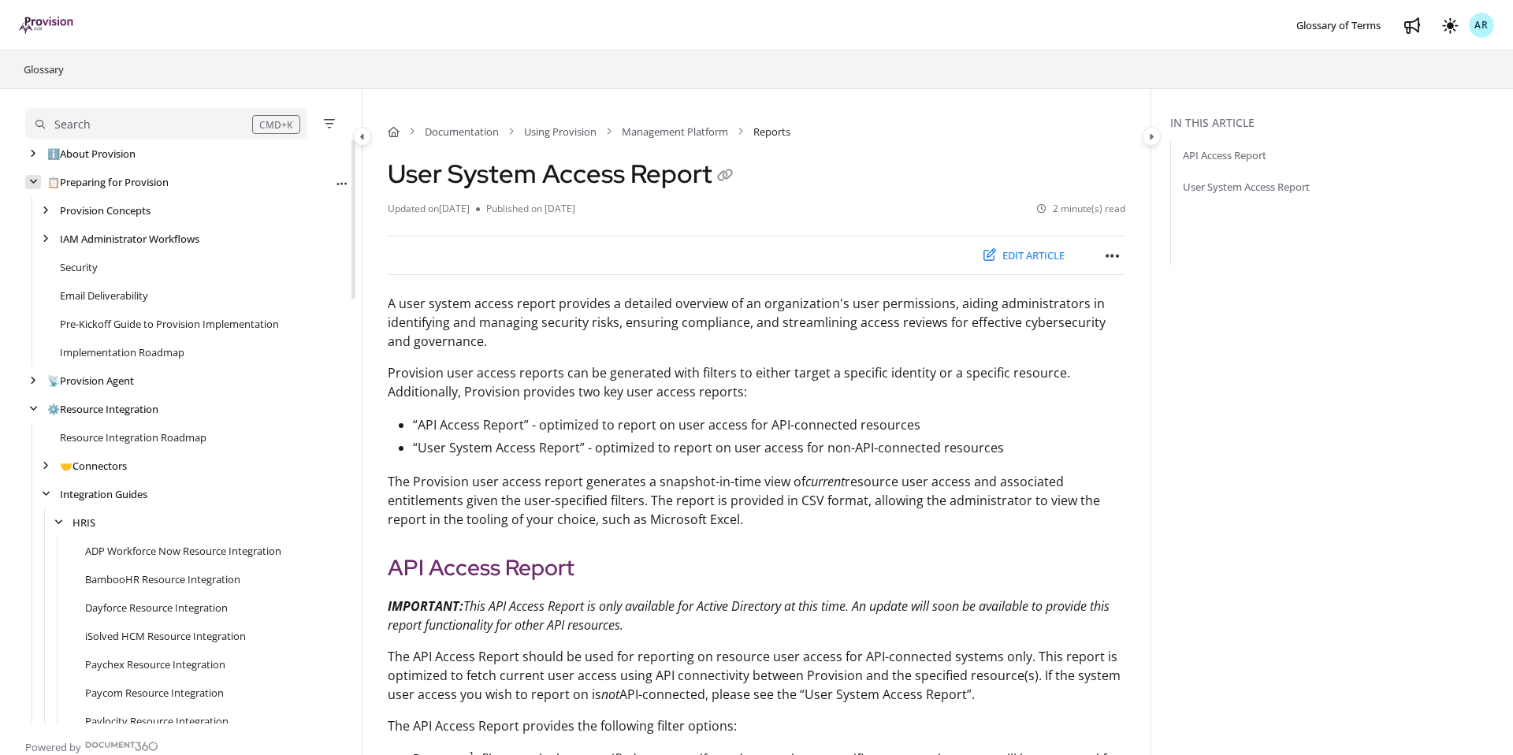
click at [32, 181] on icon "arrow" at bounding box center [33, 181] width 9 height 9
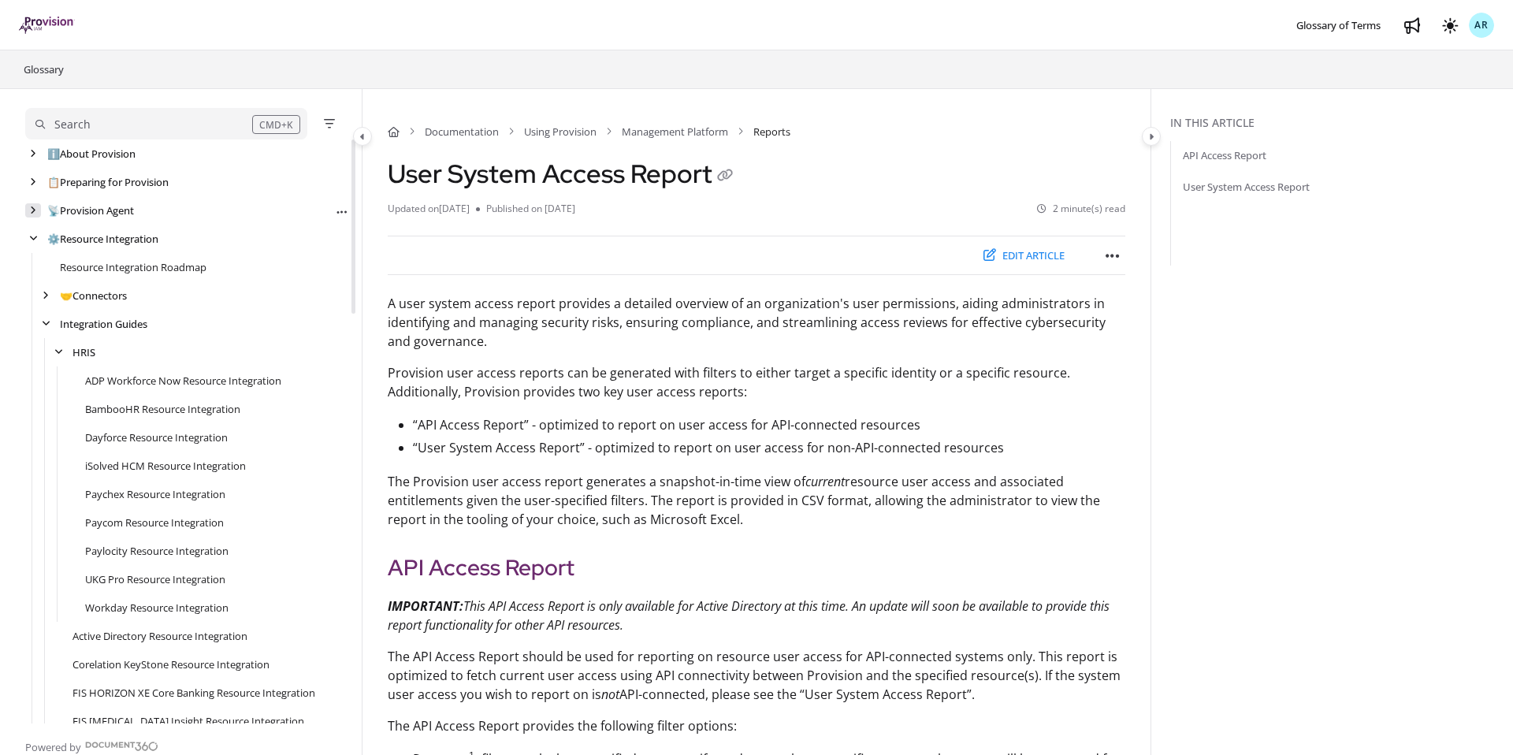
click at [32, 214] on icon "arrow" at bounding box center [33, 210] width 6 height 9
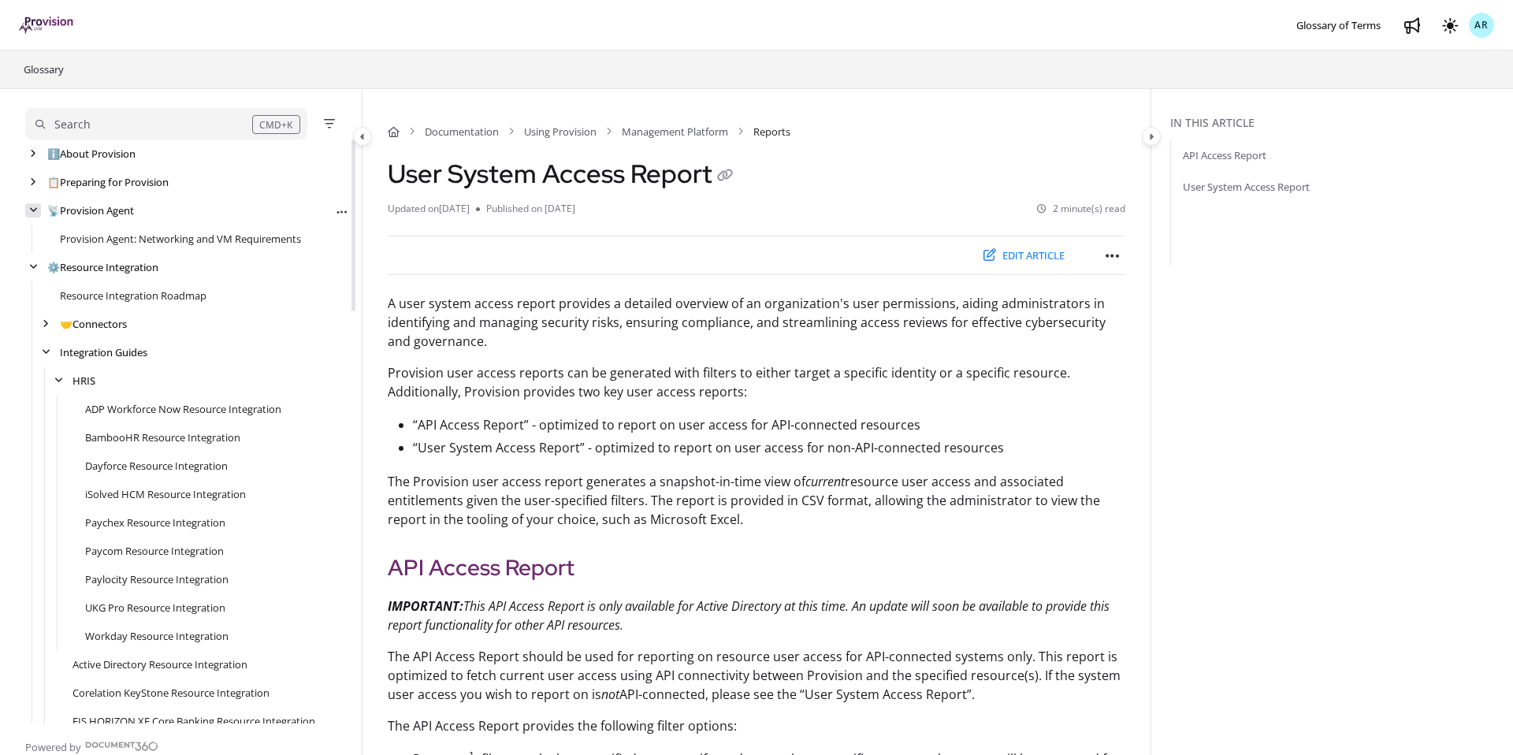
click at [32, 214] on icon "arrow" at bounding box center [33, 210] width 9 height 9
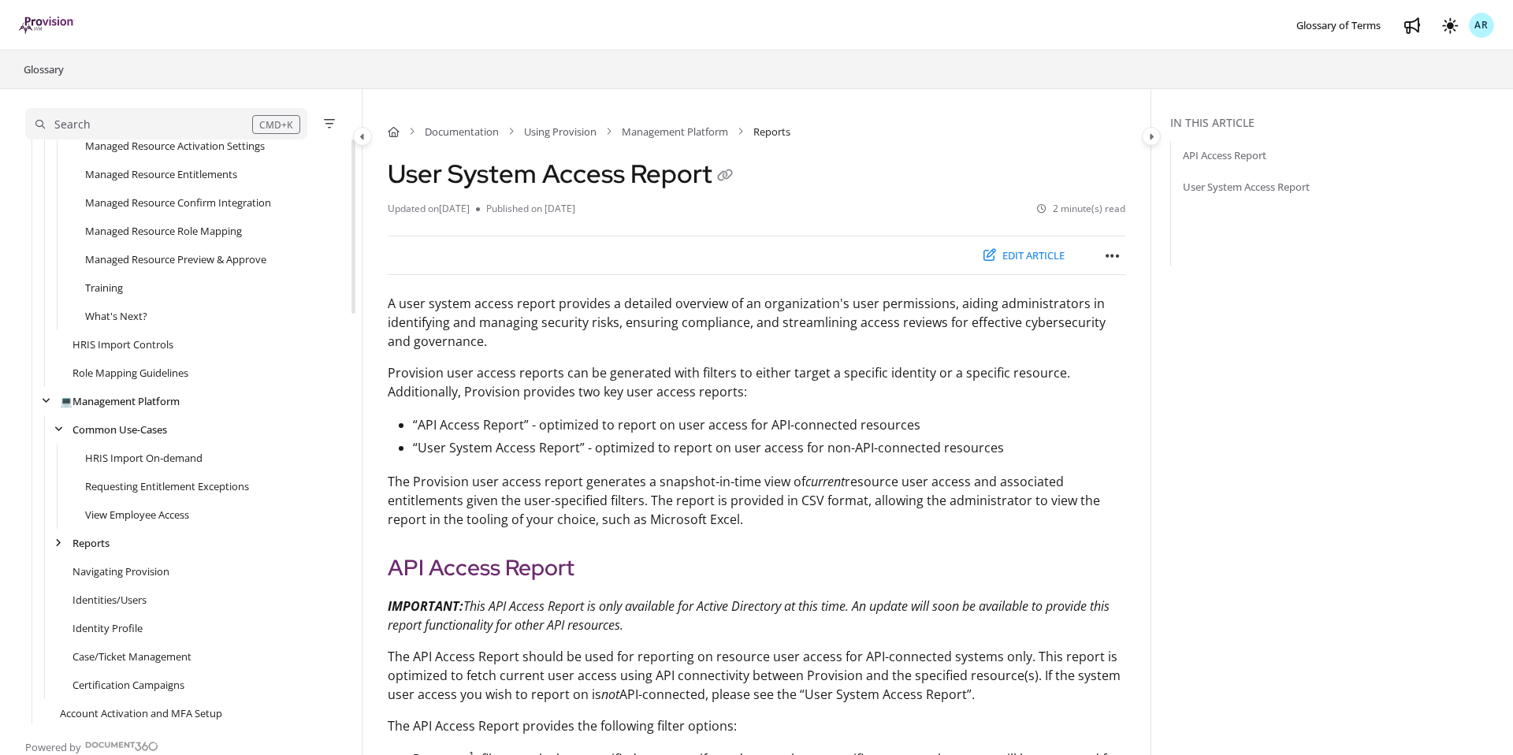
scroll to position [1373, 0]
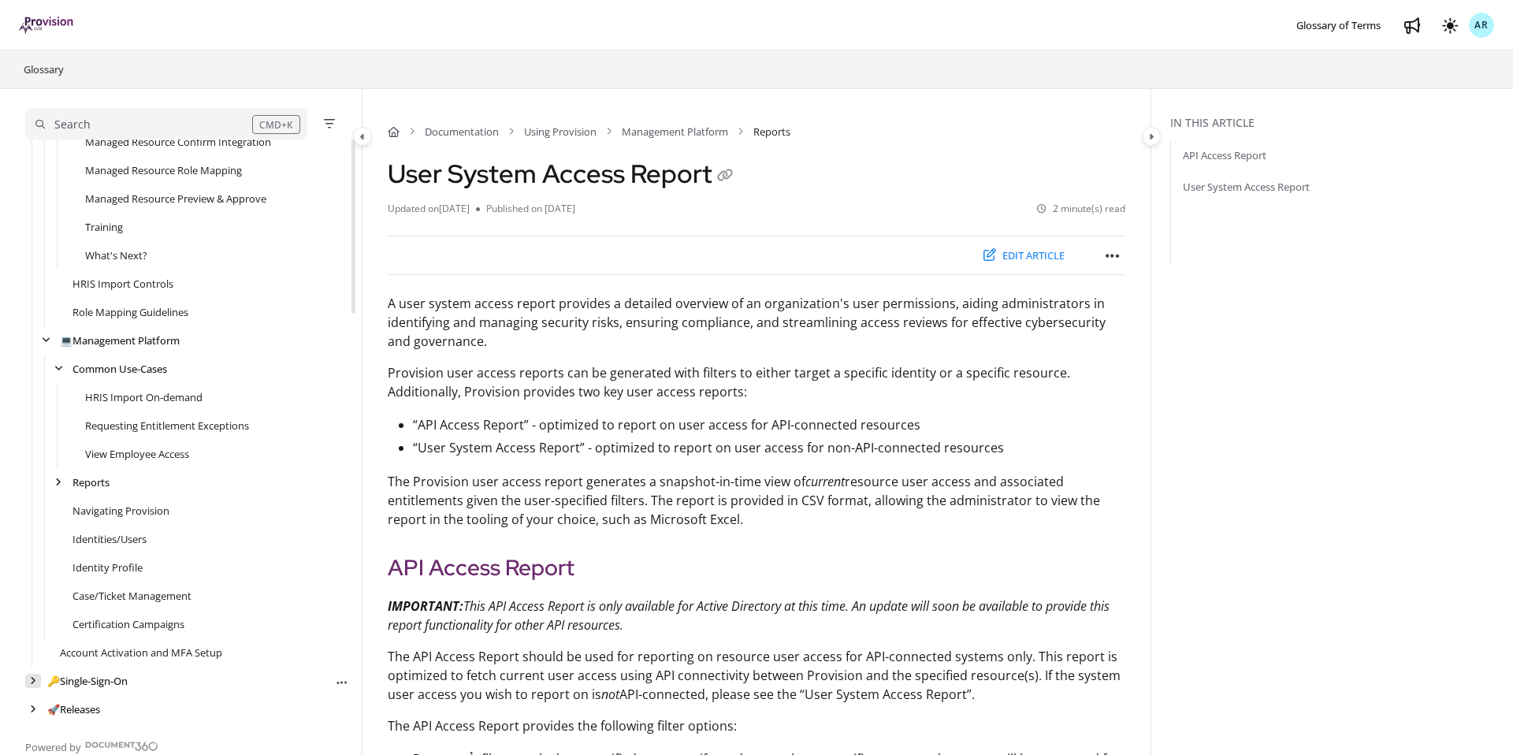
click at [35, 679] on div "arrow" at bounding box center [33, 681] width 16 height 15
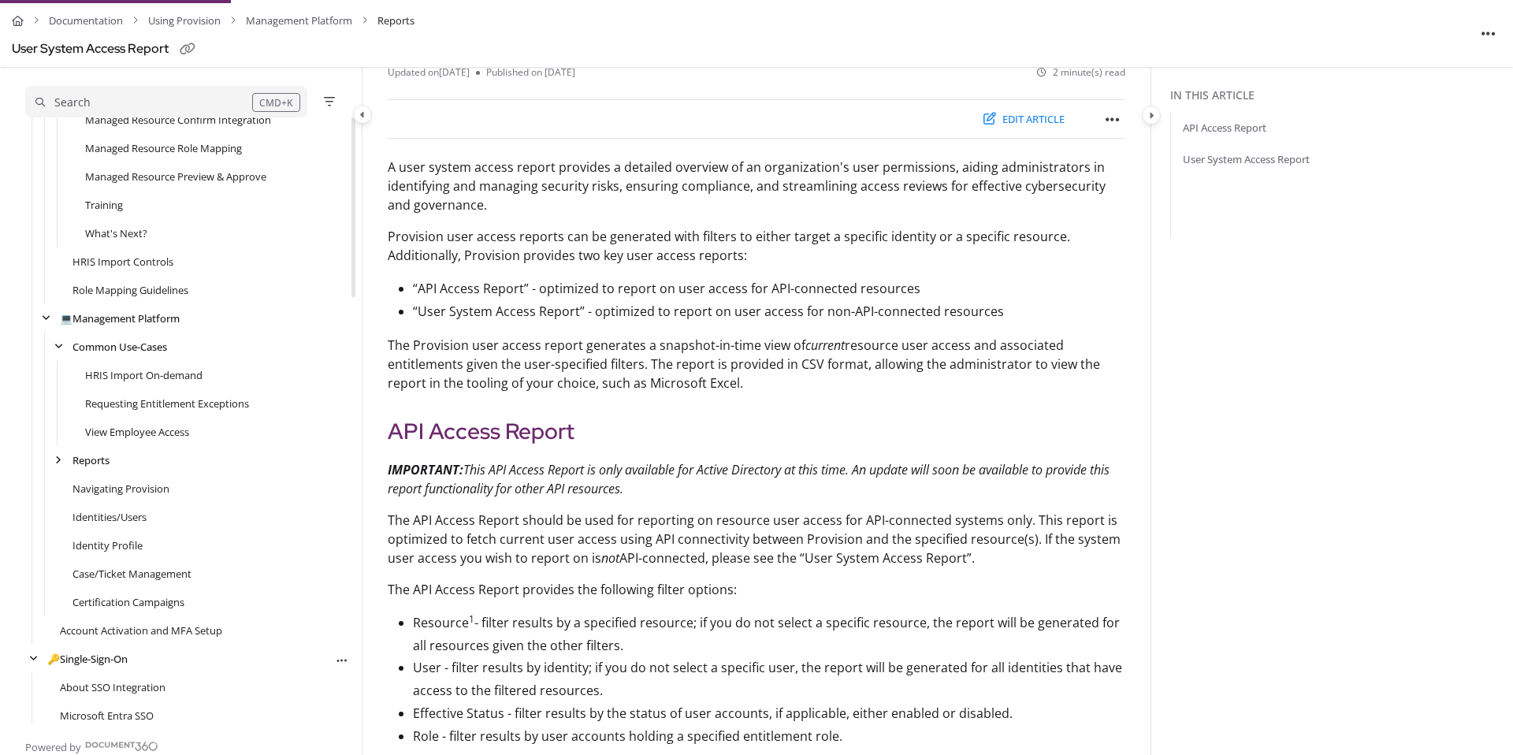
scroll to position [1436, 0]
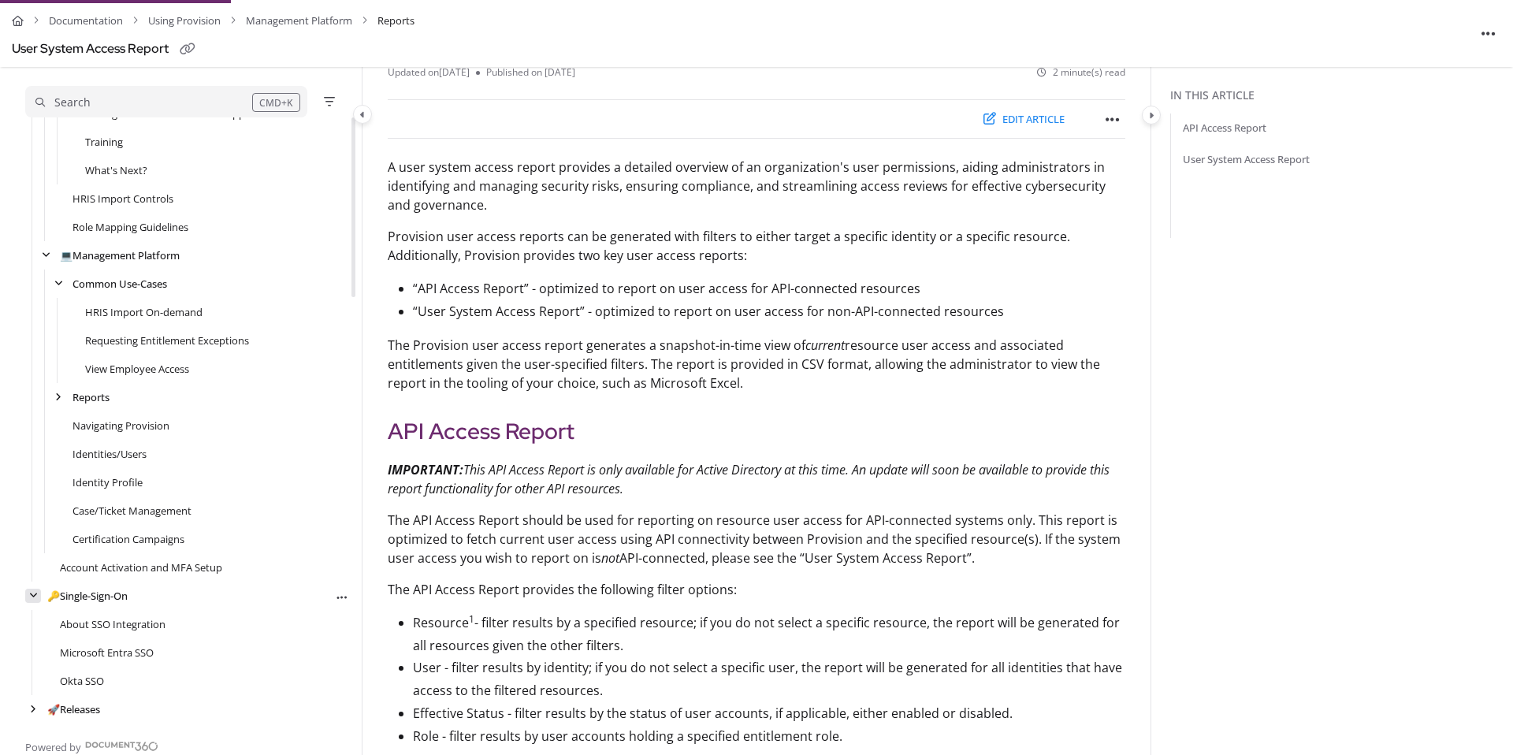
click at [32, 596] on icon "arrow" at bounding box center [33, 595] width 9 height 9
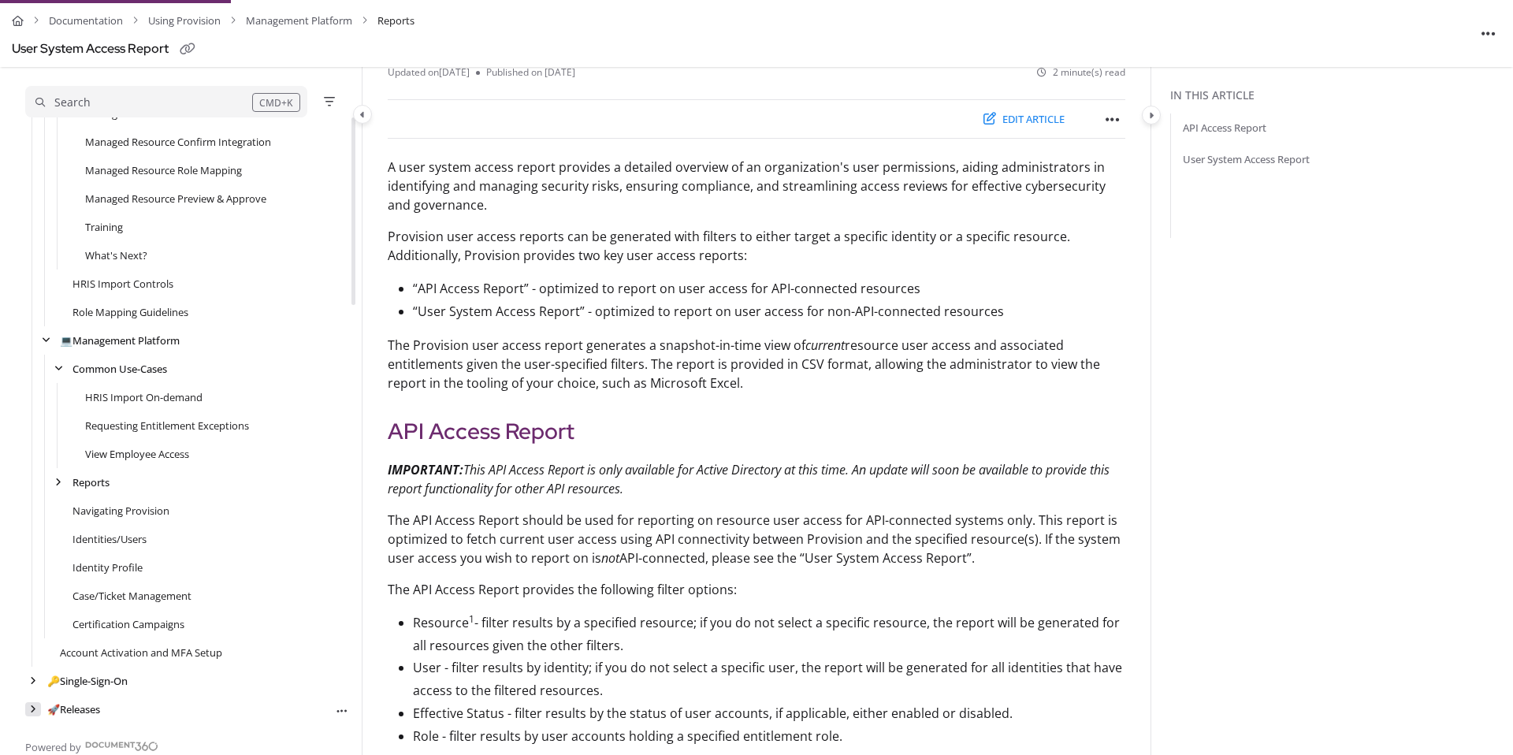
click at [35, 704] on icon "arrow" at bounding box center [33, 708] width 6 height 9
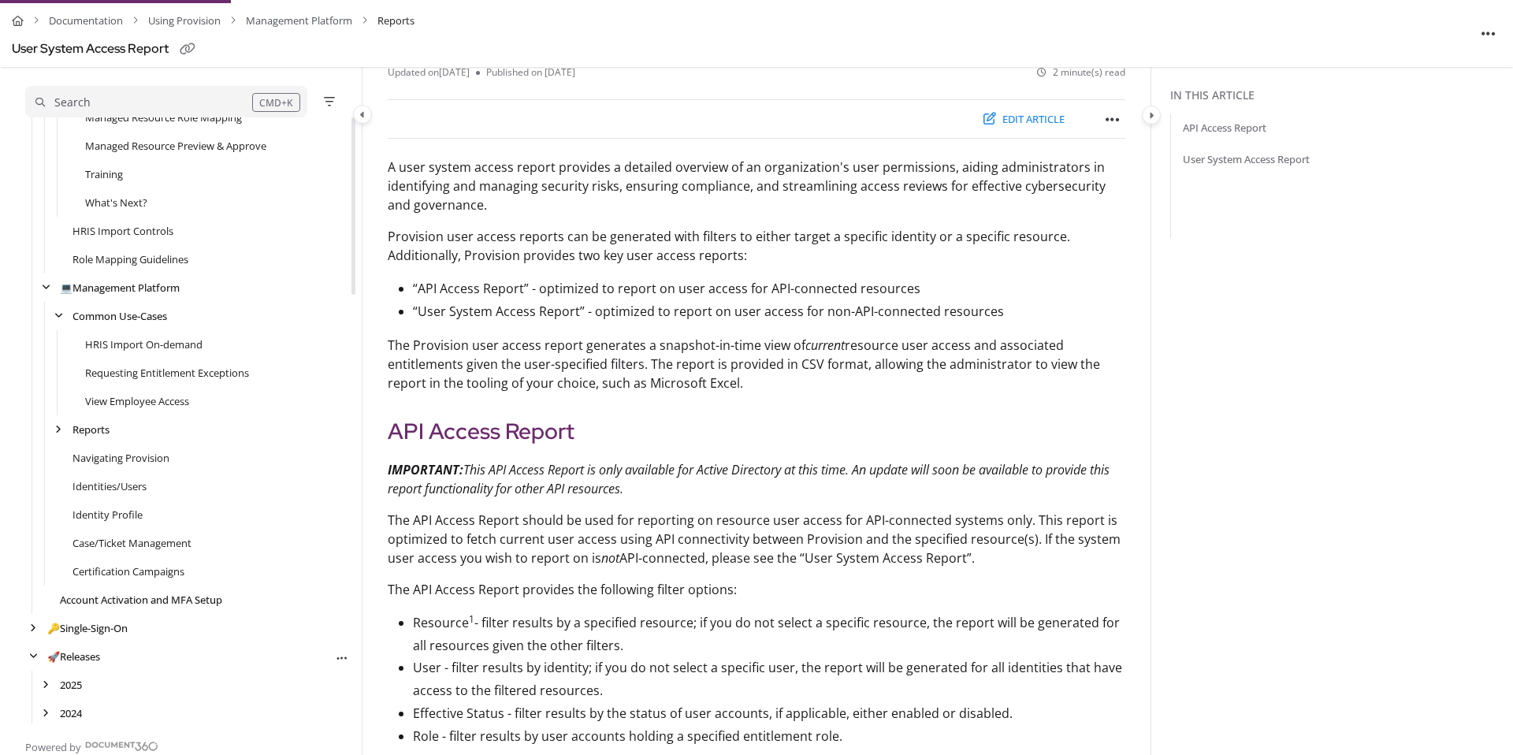
scroll to position [1465, 0]
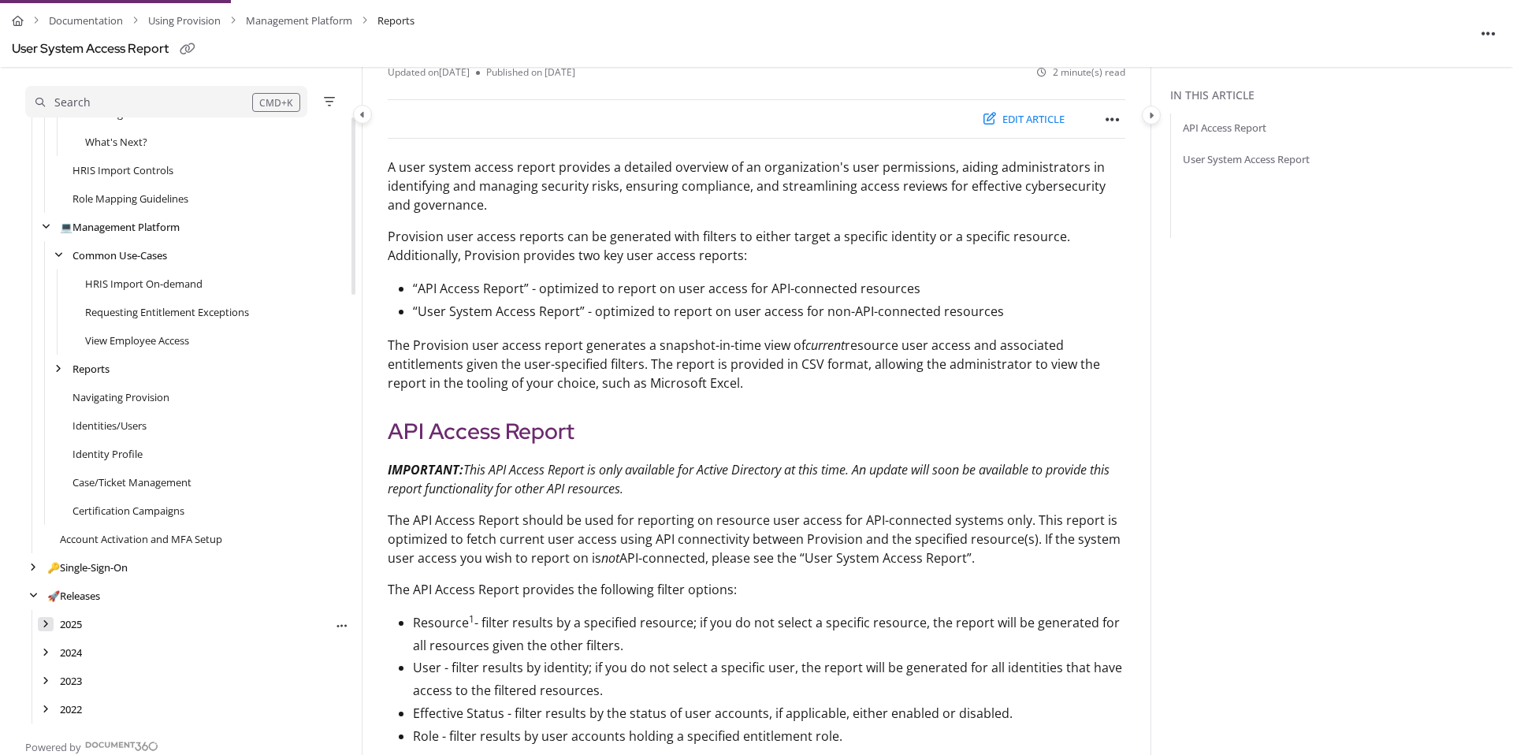
click at [49, 625] on div "arrow" at bounding box center [46, 624] width 16 height 15
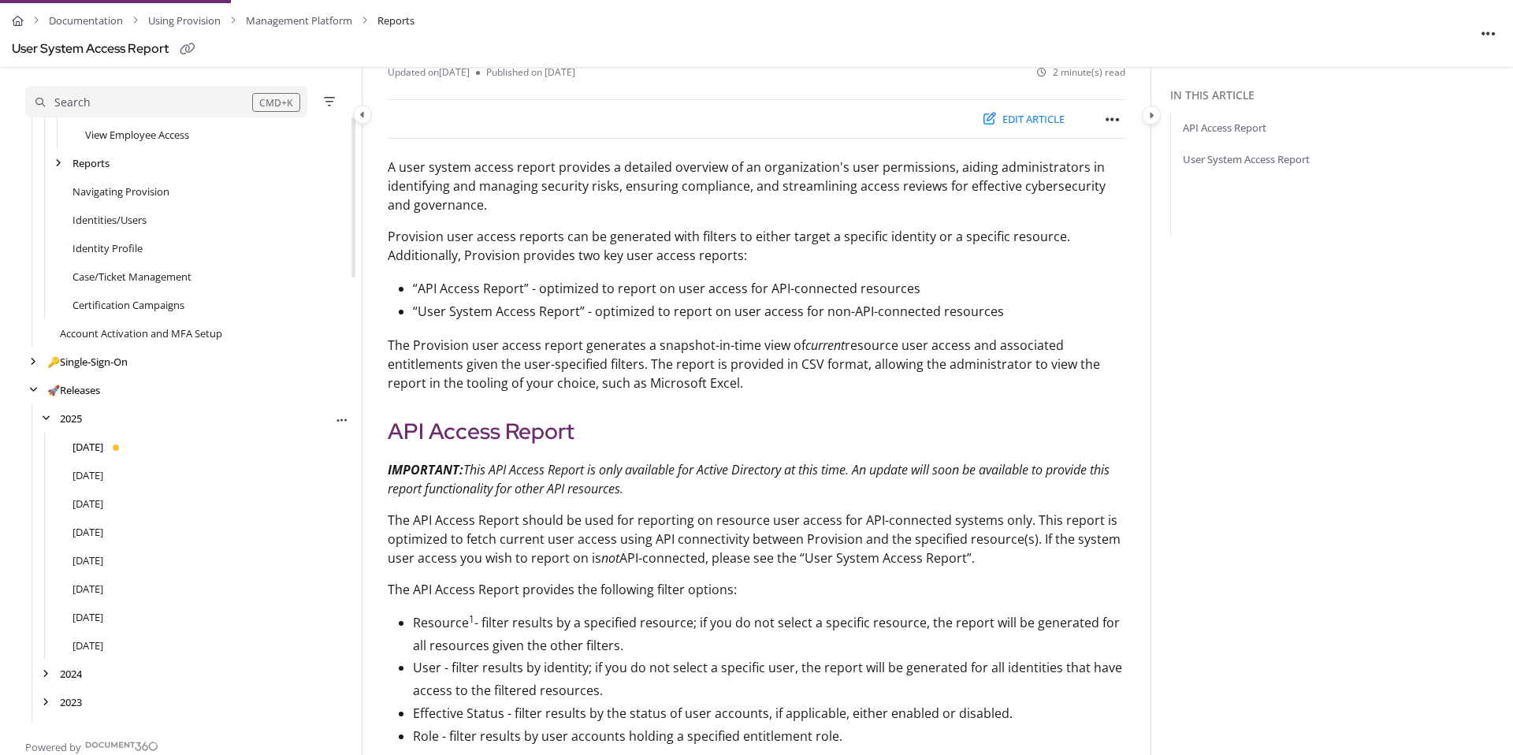
scroll to position [1692, 0]
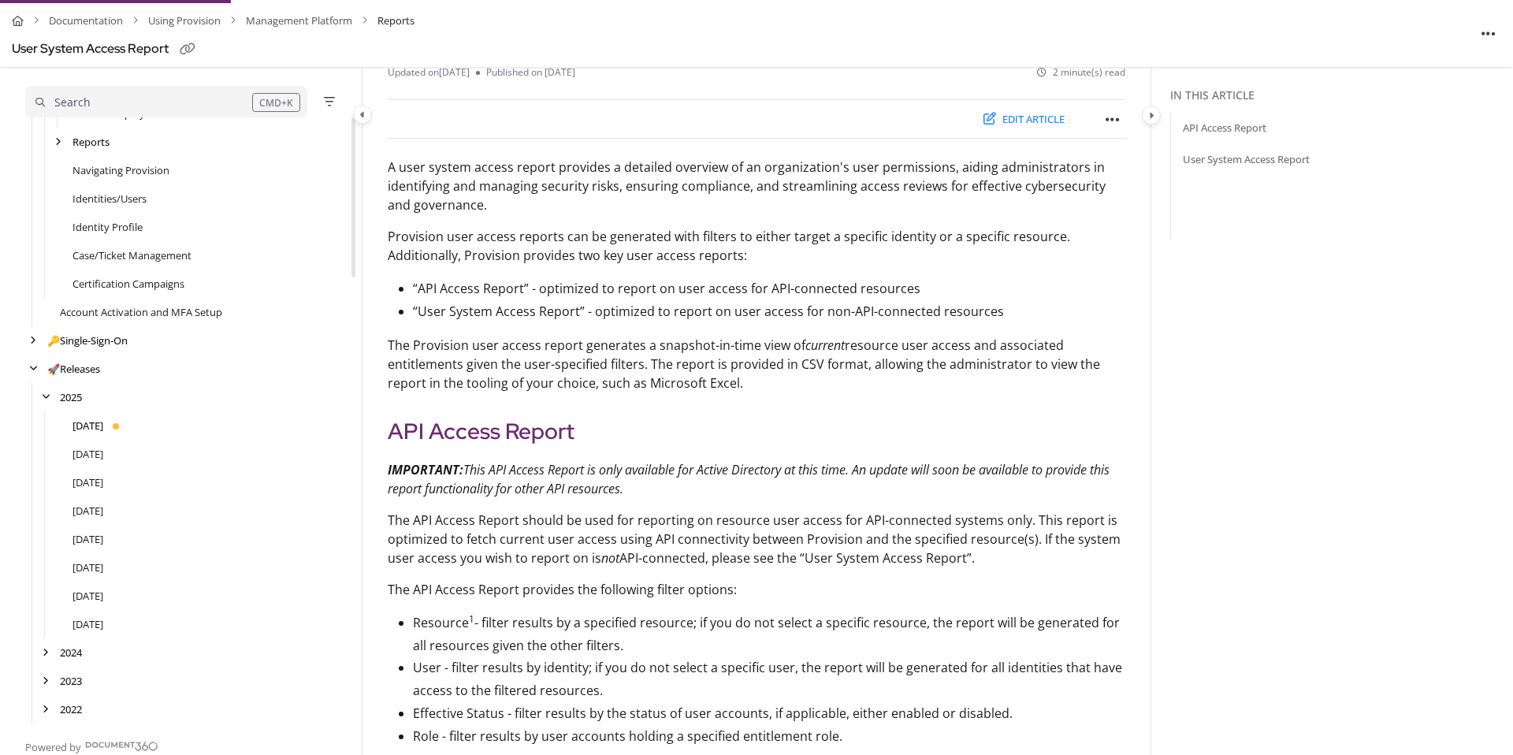
click at [92, 426] on link "[DATE]" at bounding box center [87, 426] width 31 height 16
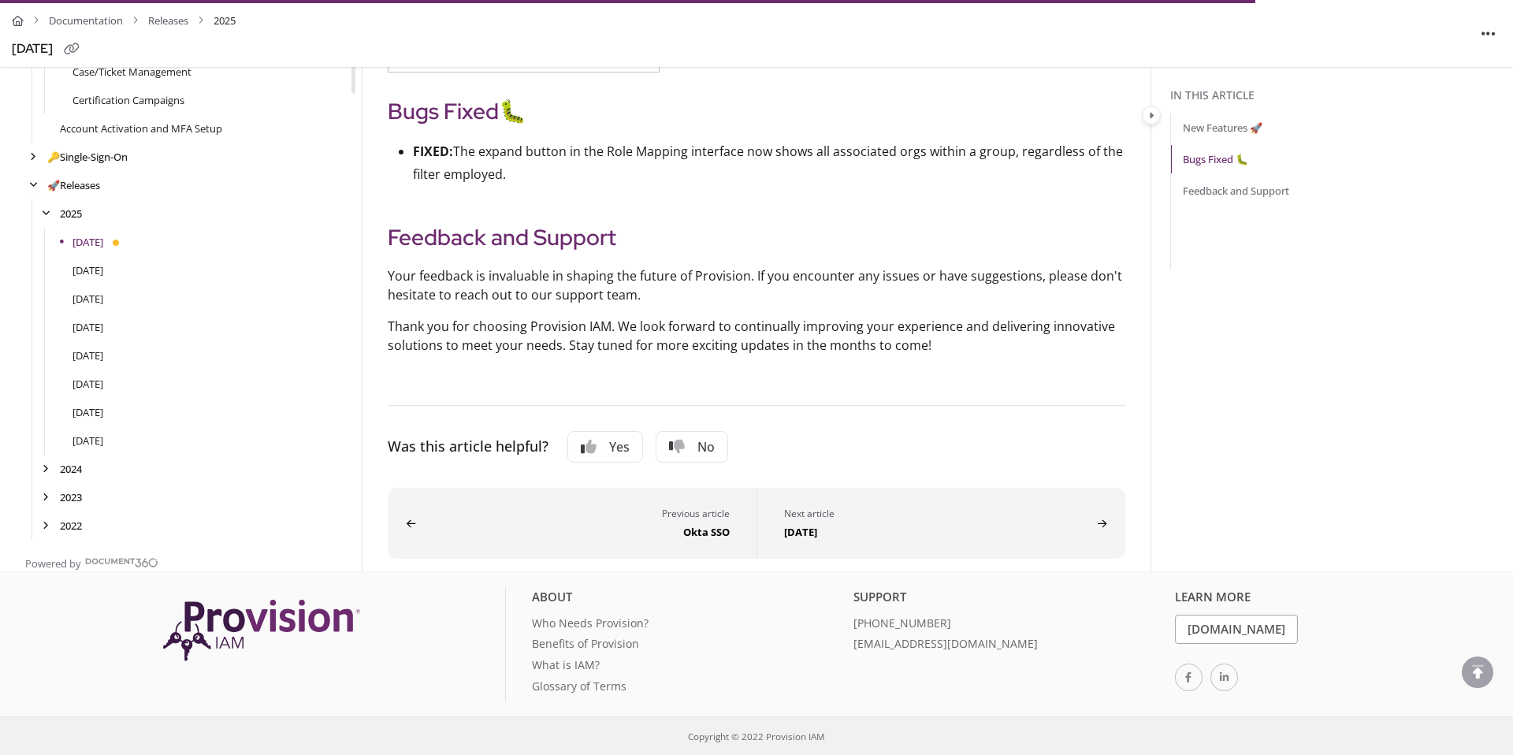
scroll to position [1692, 0]
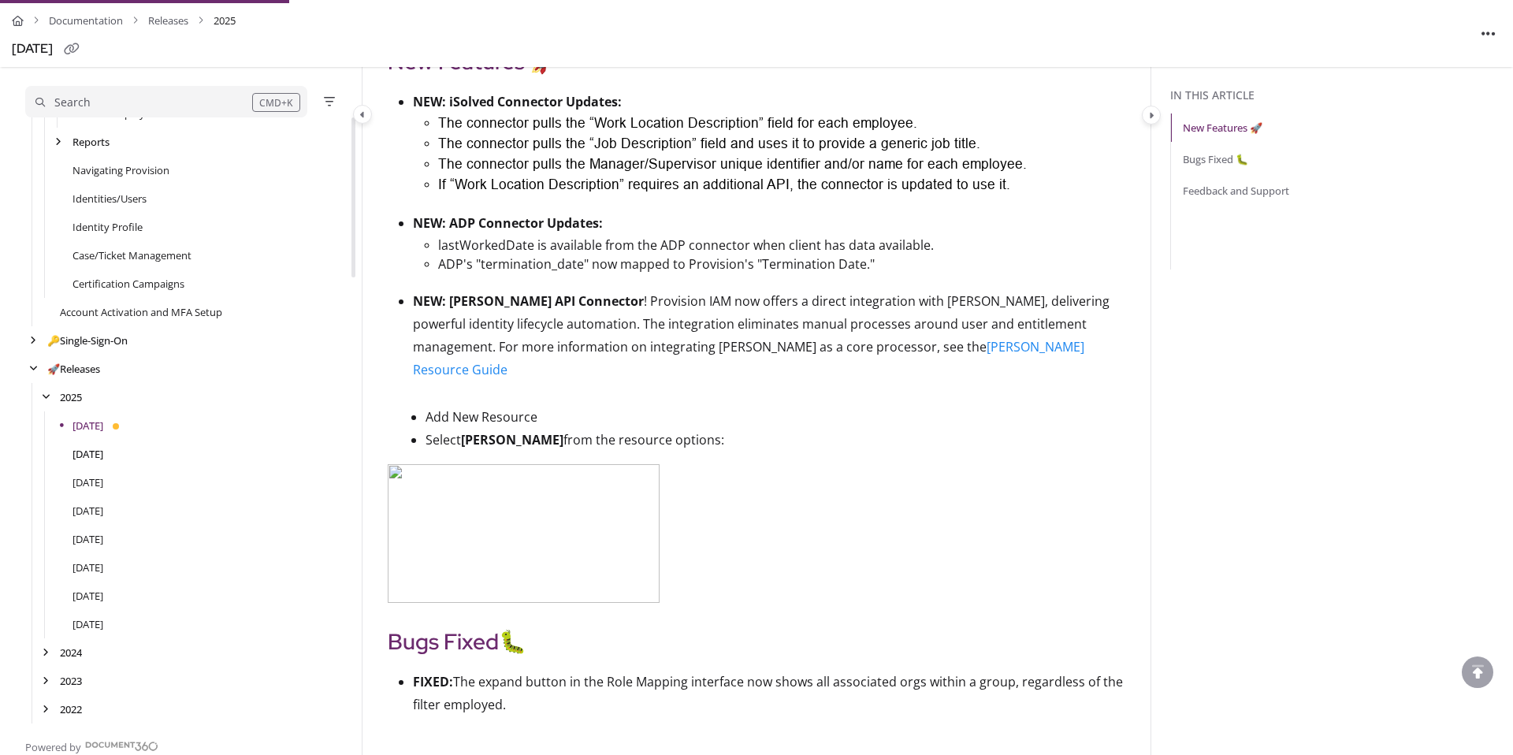
click at [102, 451] on link "[DATE]" at bounding box center [87, 454] width 31 height 16
